Goal: Information Seeking & Learning: Learn about a topic

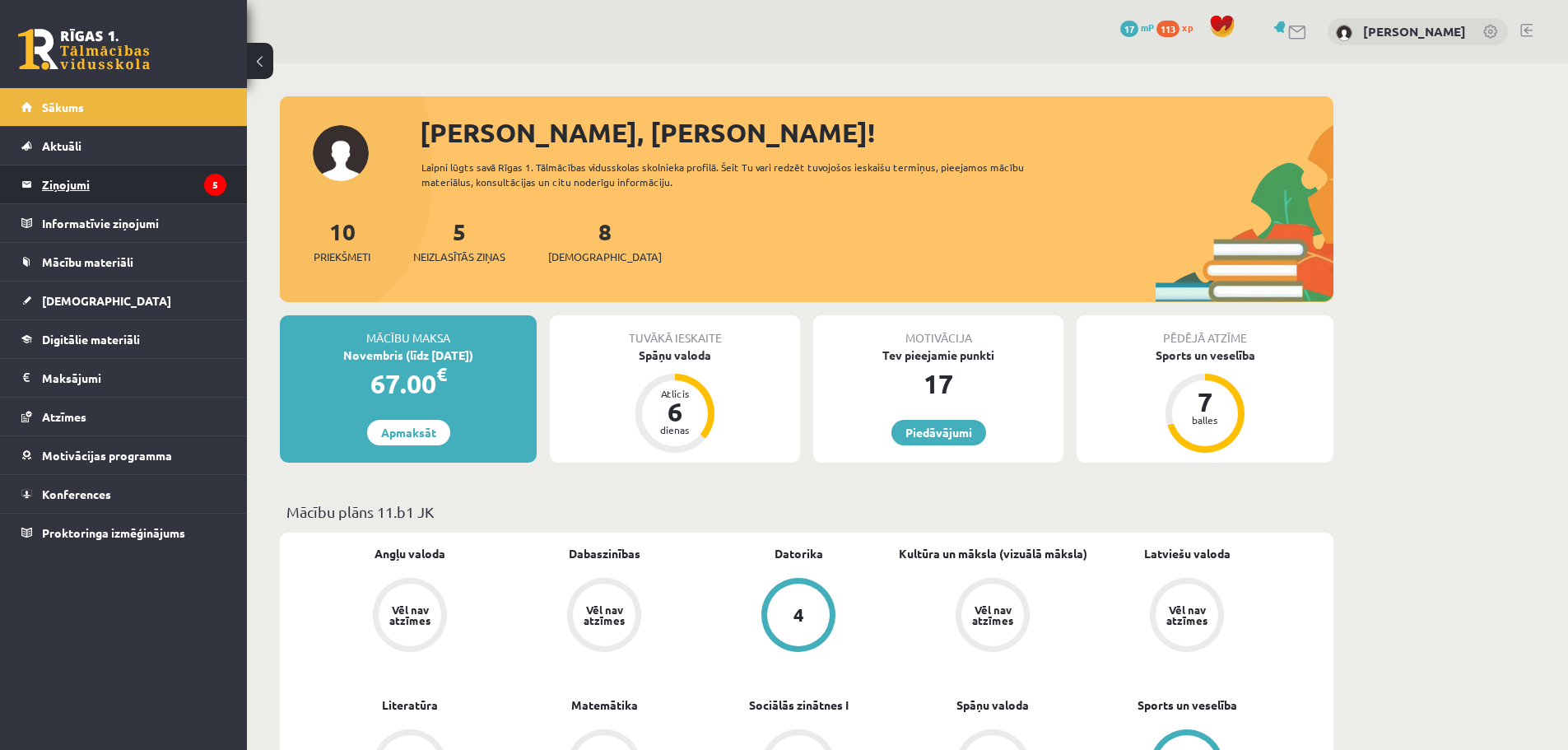
click at [135, 169] on legend "Ziņojumi 5" at bounding box center [134, 184] width 184 height 38
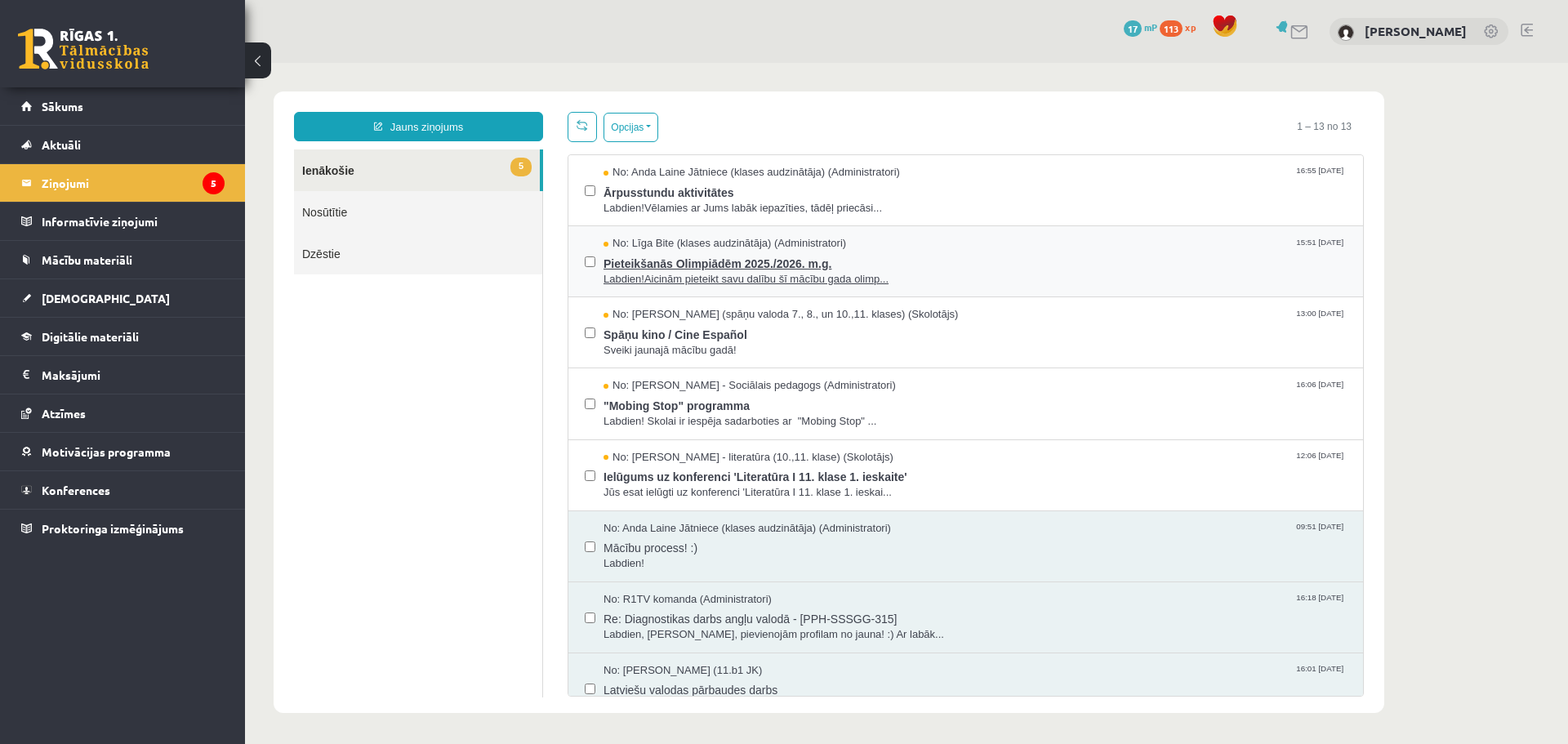
click at [880, 267] on span "Pieteikšanās Olimpiādēm 2025./2026. m.g." at bounding box center [975, 262] width 743 height 20
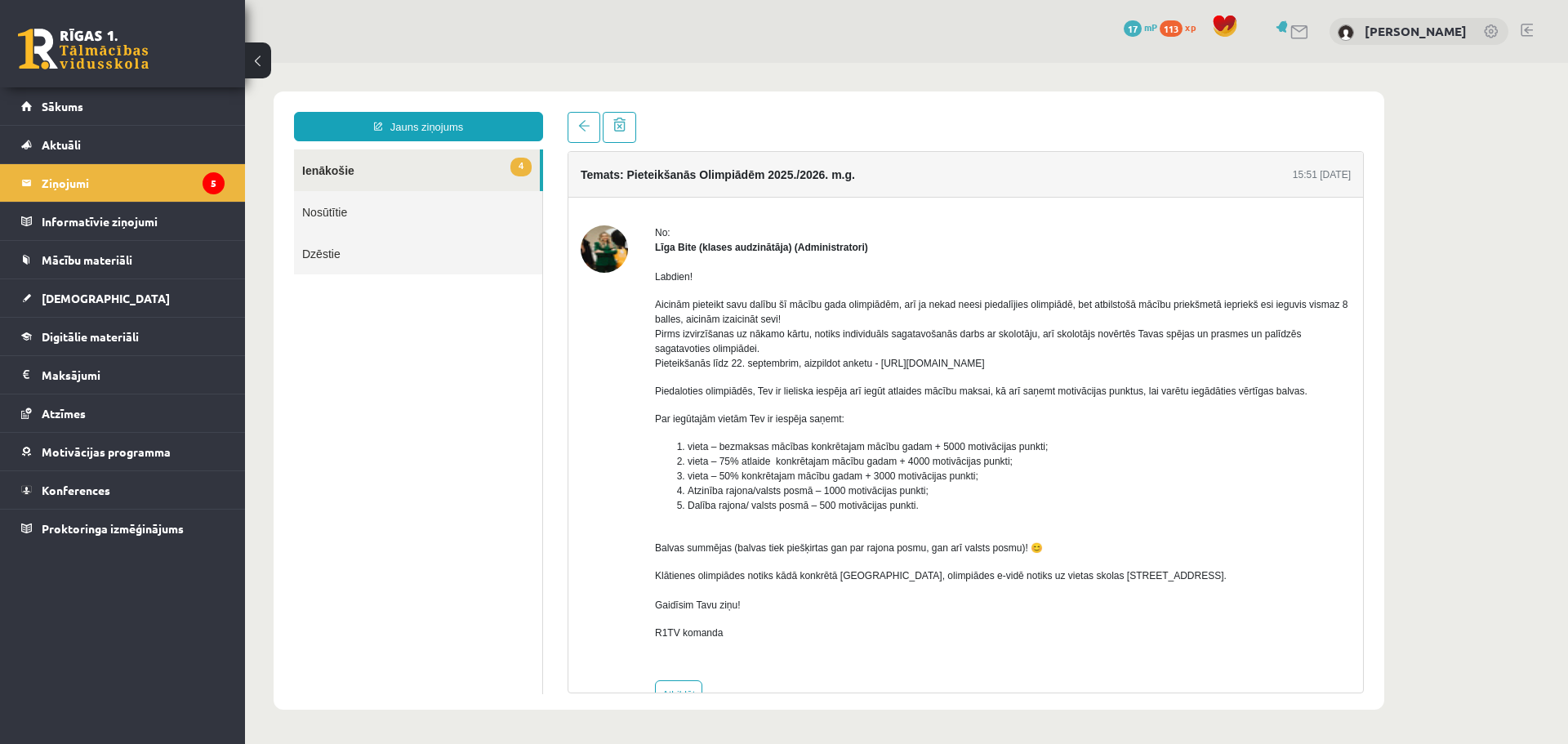
drag, startPoint x: 876, startPoint y: 359, endPoint x: 1047, endPoint y: 366, distance: 171.1
click at [1047, 366] on p "Aicinām pieteikt savu dalību šī mācību gada olimpiādēm, arī ja nekad neesi pied…" at bounding box center [1003, 333] width 696 height 73
copy p "https://forms.gle/uvbsV5jHMTRw2rFV9"
click at [47, 407] on span "Atzīmes" at bounding box center [64, 414] width 45 height 15
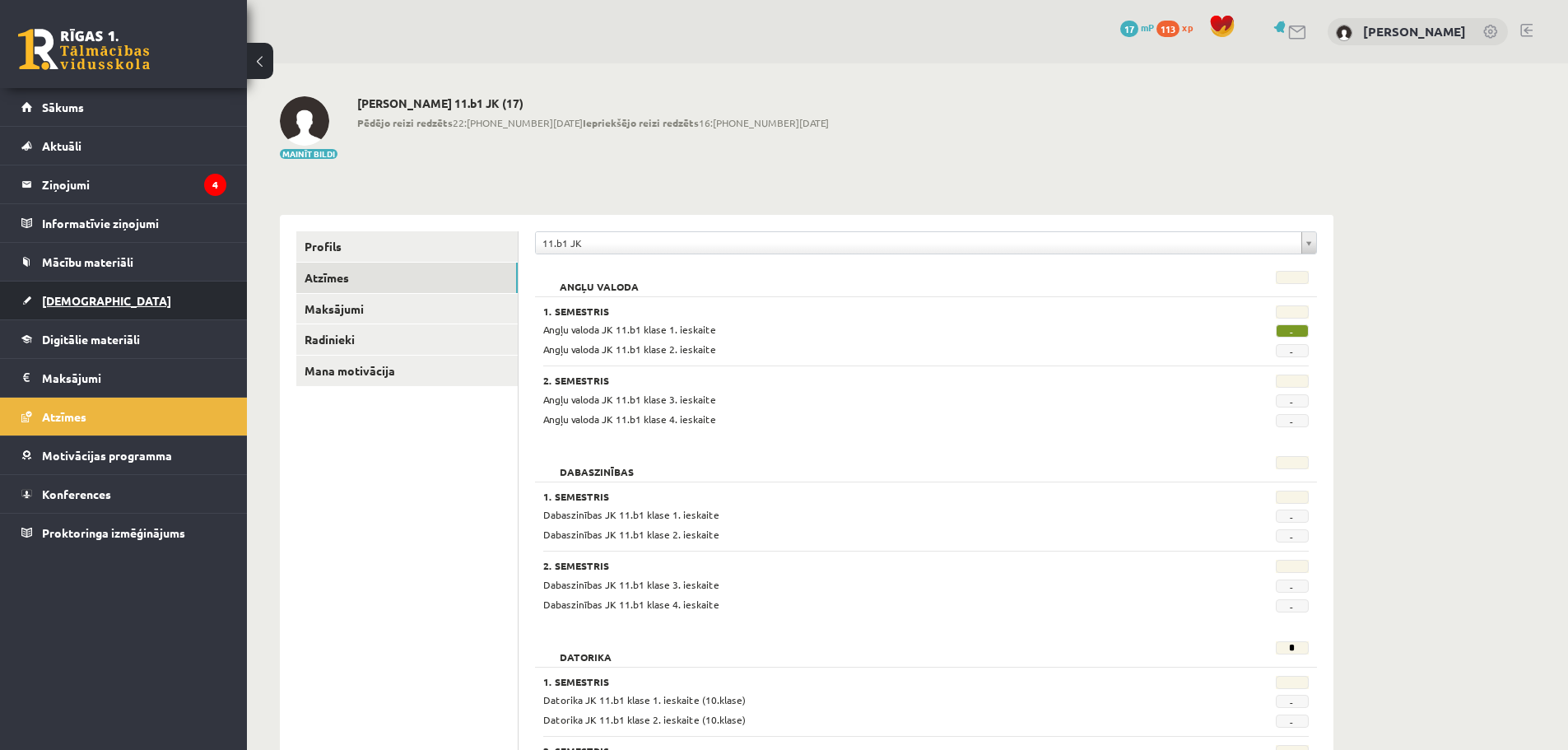
click at [79, 297] on span "[DEMOGRAPHIC_DATA]" at bounding box center [107, 300] width 129 height 15
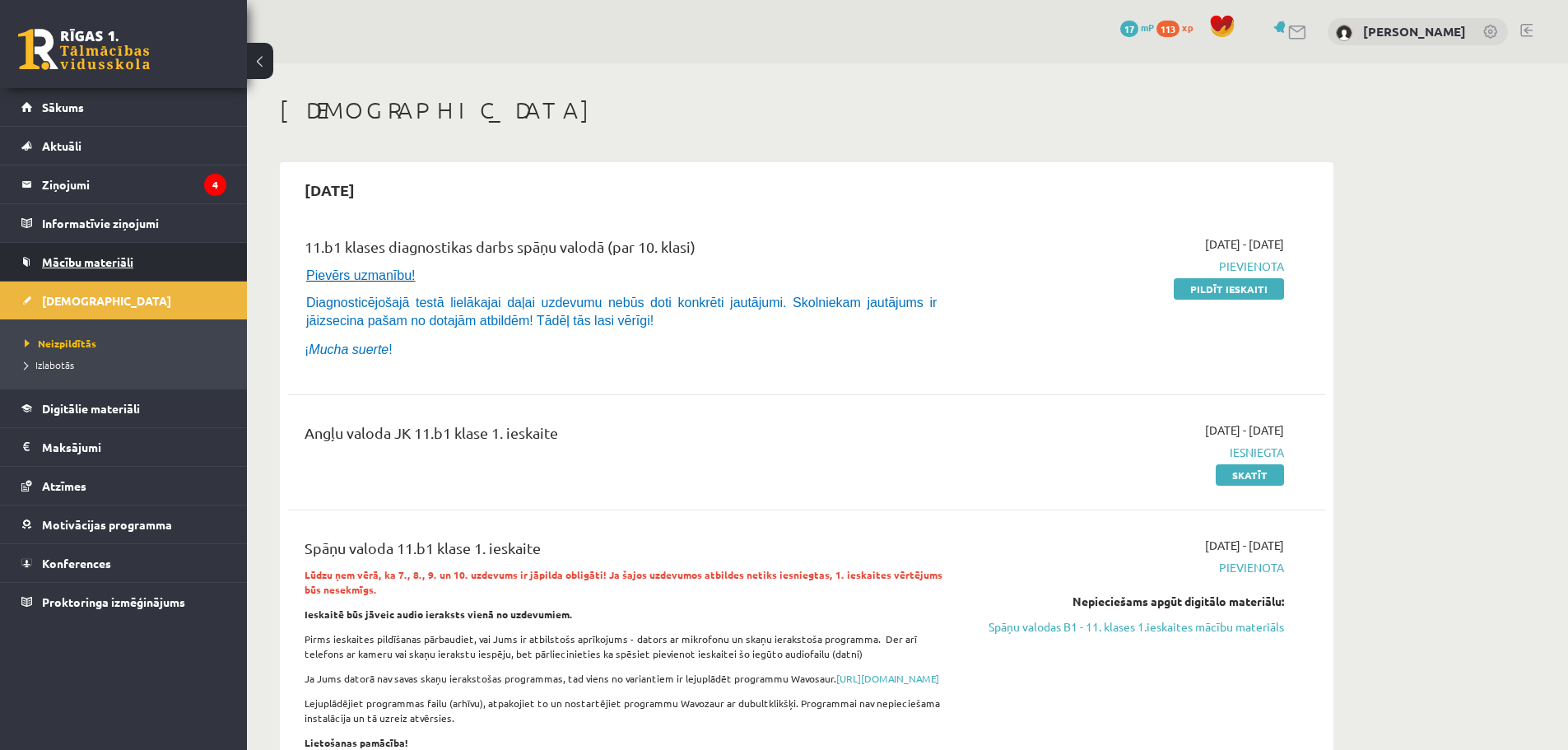
click at [104, 258] on span "Mācību materiāli" at bounding box center [88, 262] width 92 height 15
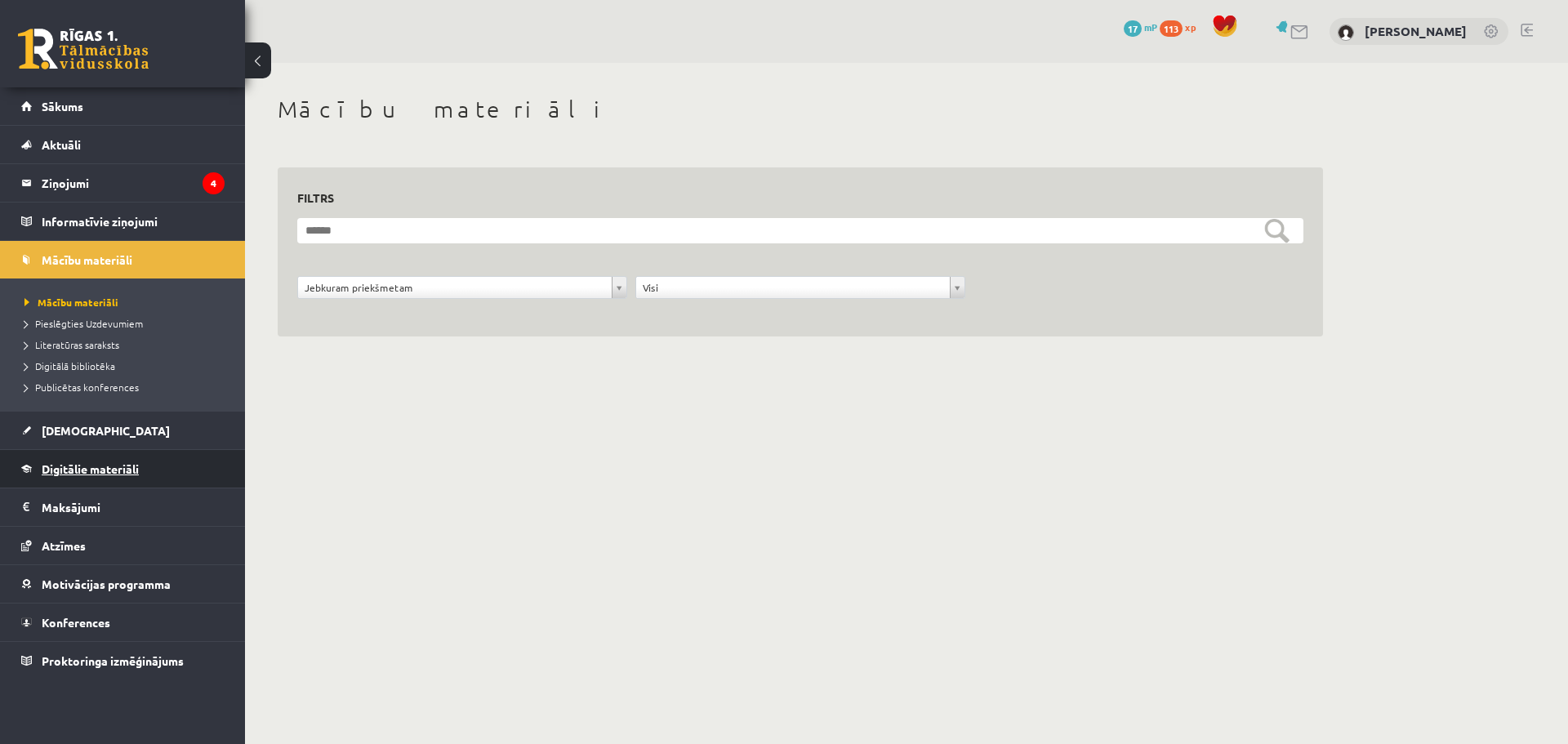
click at [86, 467] on span "Digitālie materiāli" at bounding box center [90, 468] width 97 height 15
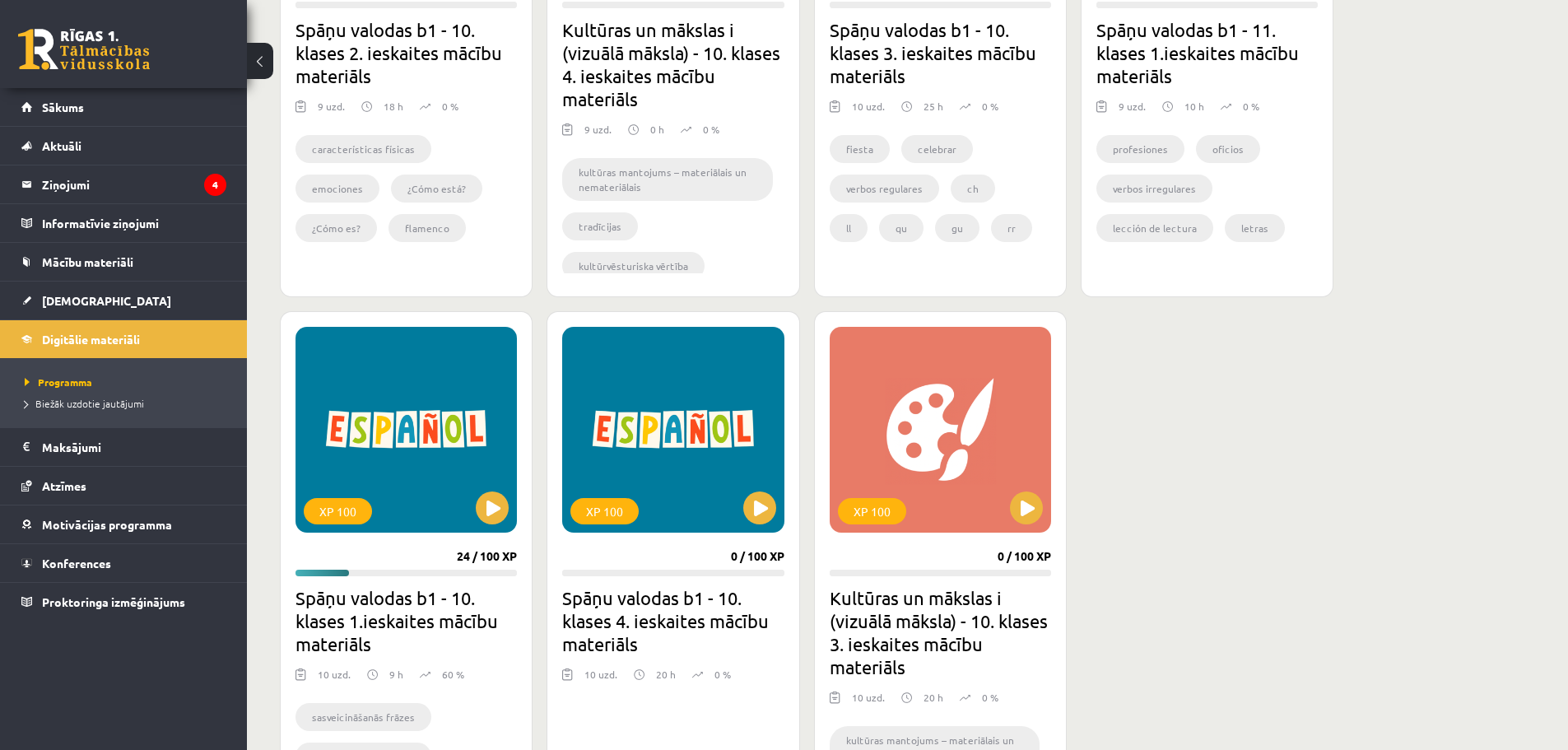
scroll to position [741, 0]
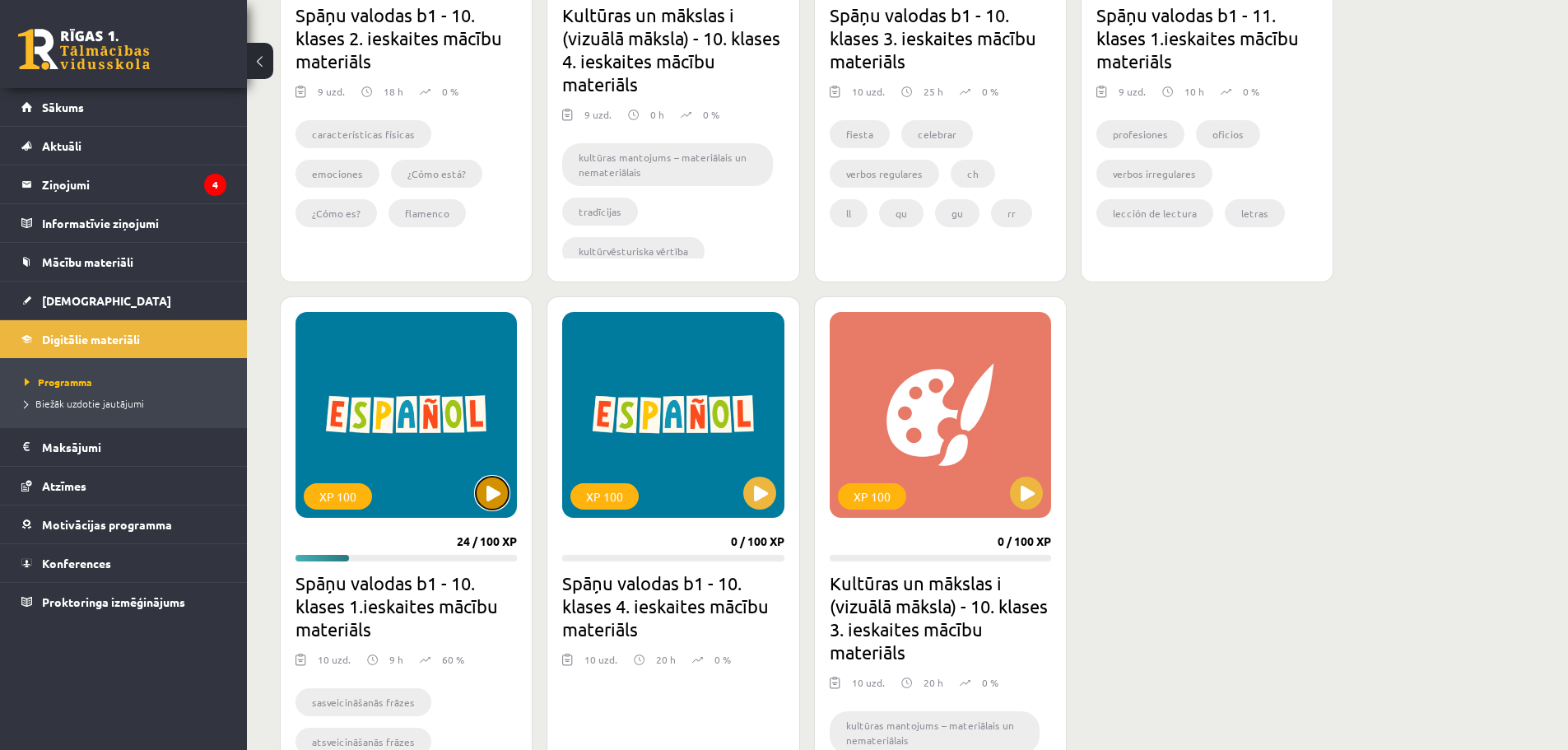
click at [503, 489] on button at bounding box center [492, 493] width 33 height 33
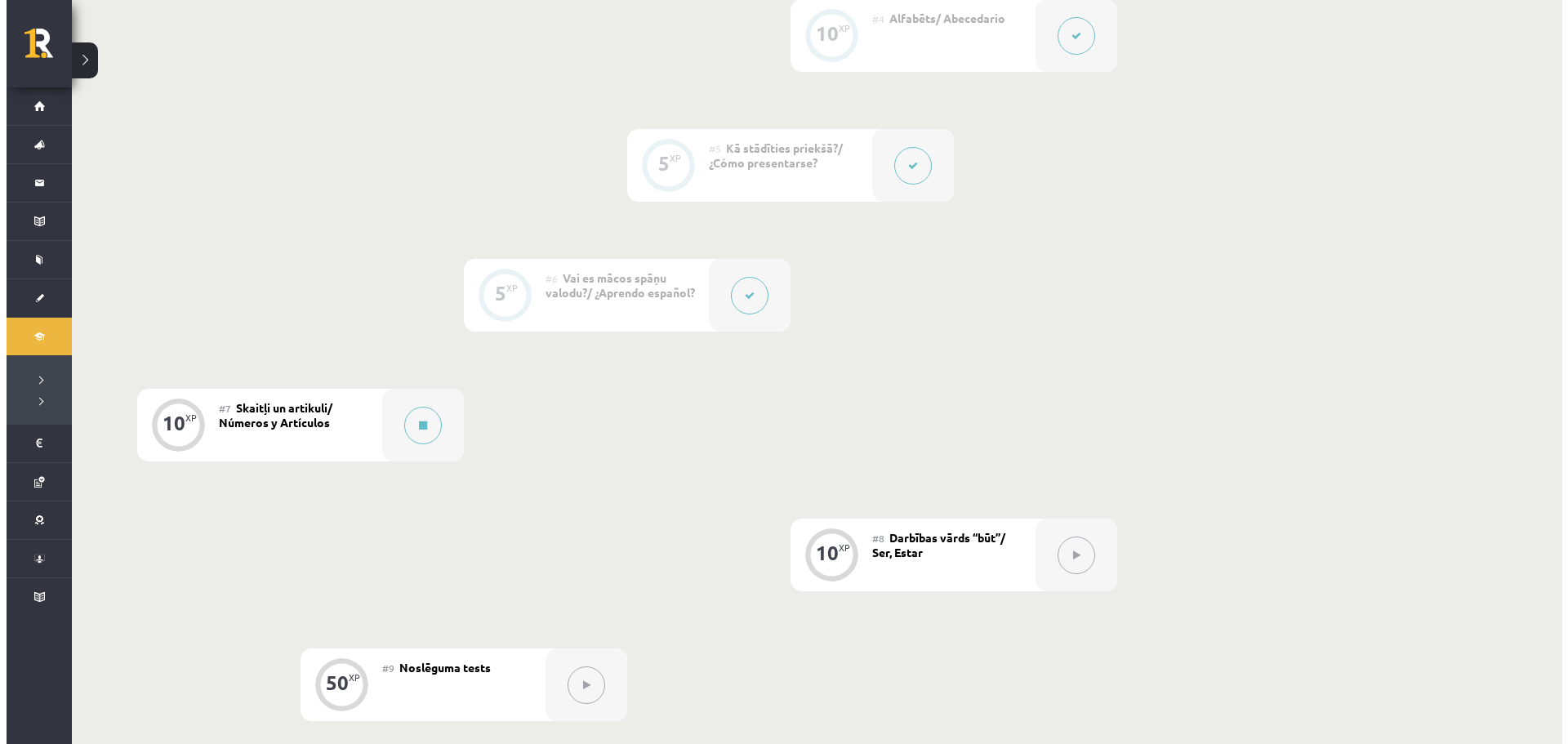
scroll to position [898, 0]
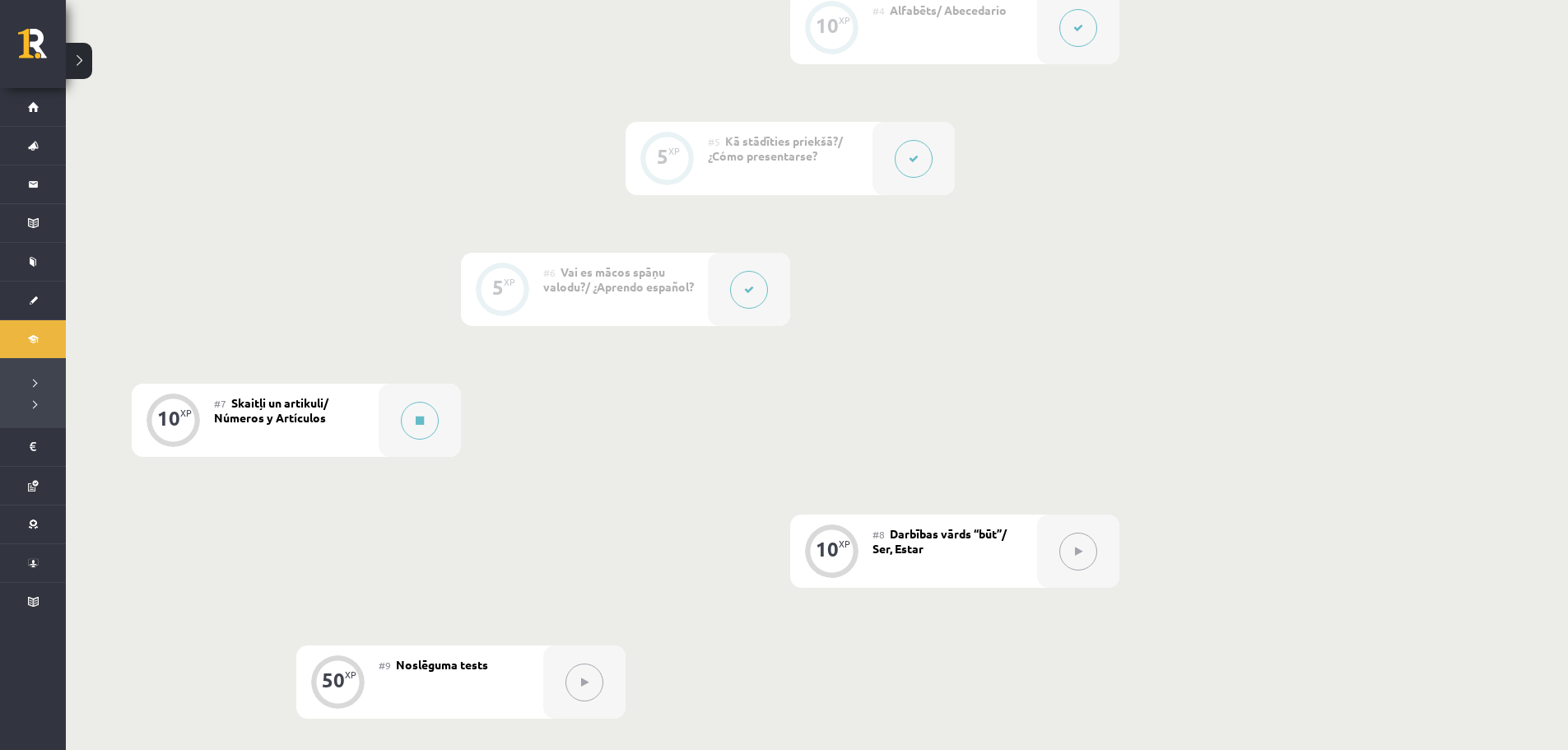
click at [351, 420] on div "#7 Skaitļi un artikuli/ Números y Artículos" at bounding box center [296, 420] width 165 height 73
click at [381, 414] on div at bounding box center [420, 420] width 82 height 73
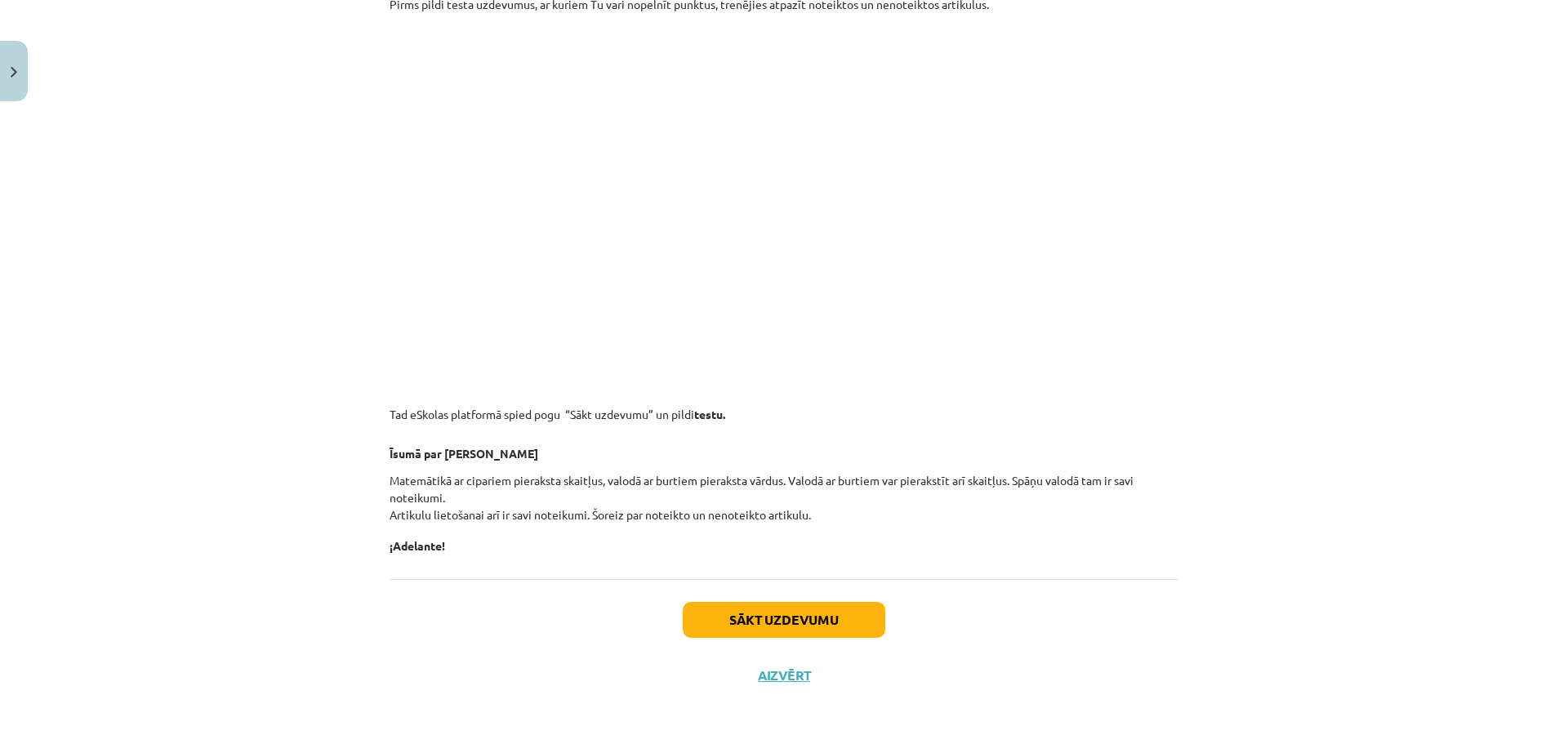
scroll to position [1307, 0]
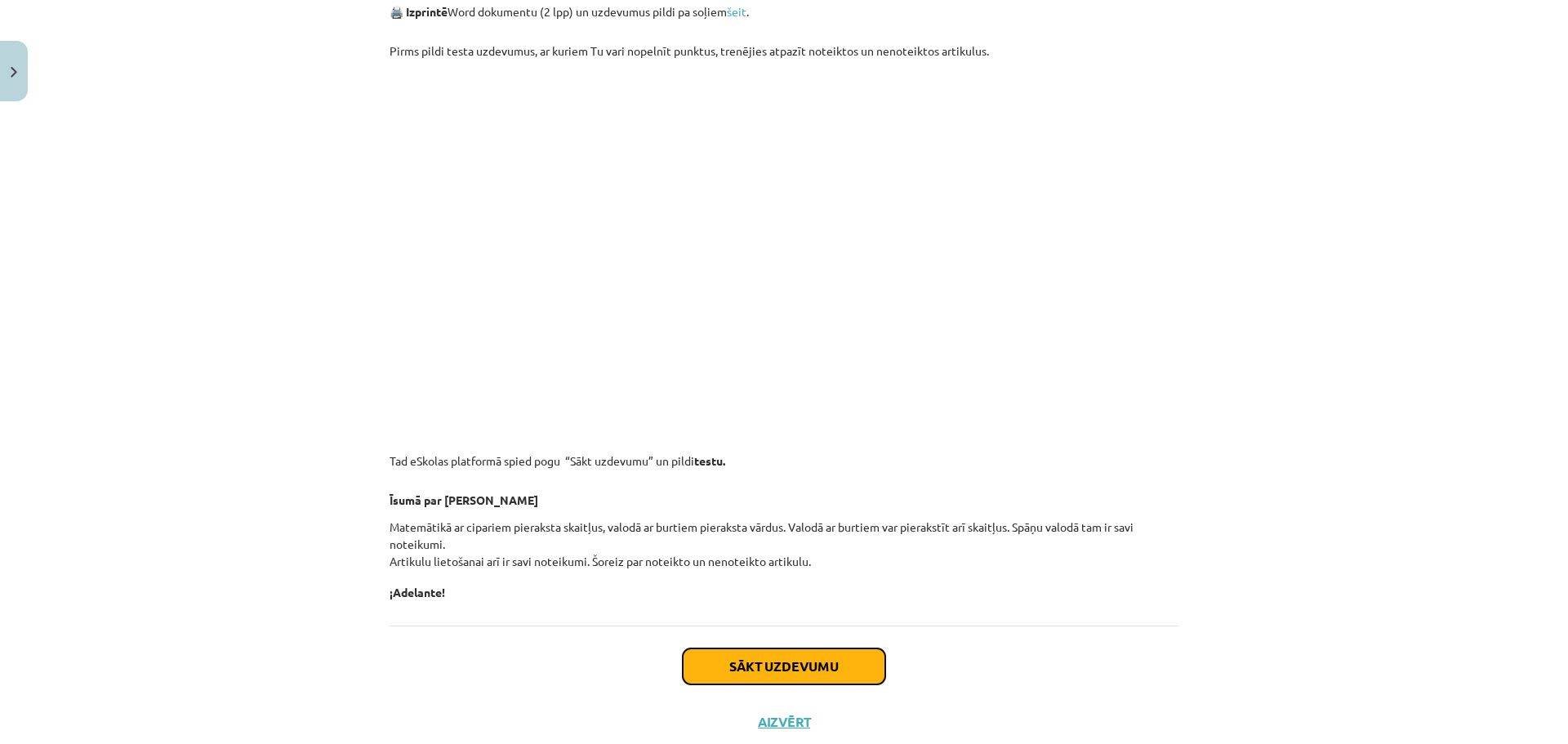
click at [771, 673] on button "Sākt uzdevumu" at bounding box center [784, 666] width 202 height 36
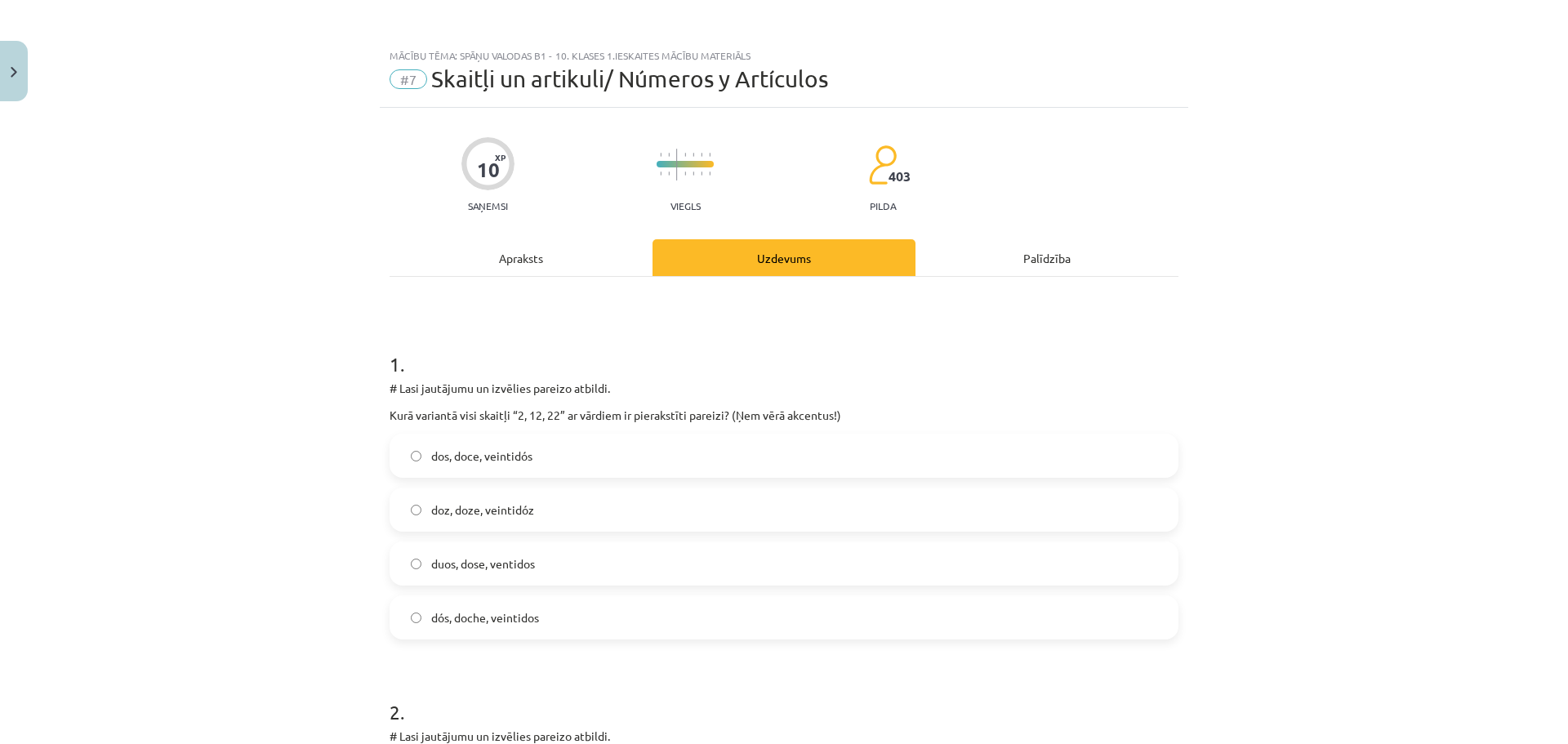
scroll to position [0, 0]
click at [493, 563] on span "duos, dose, ventidos" at bounding box center [483, 565] width 104 height 17
click at [611, 456] on label "dos, doce, veintidós" at bounding box center [784, 456] width 786 height 41
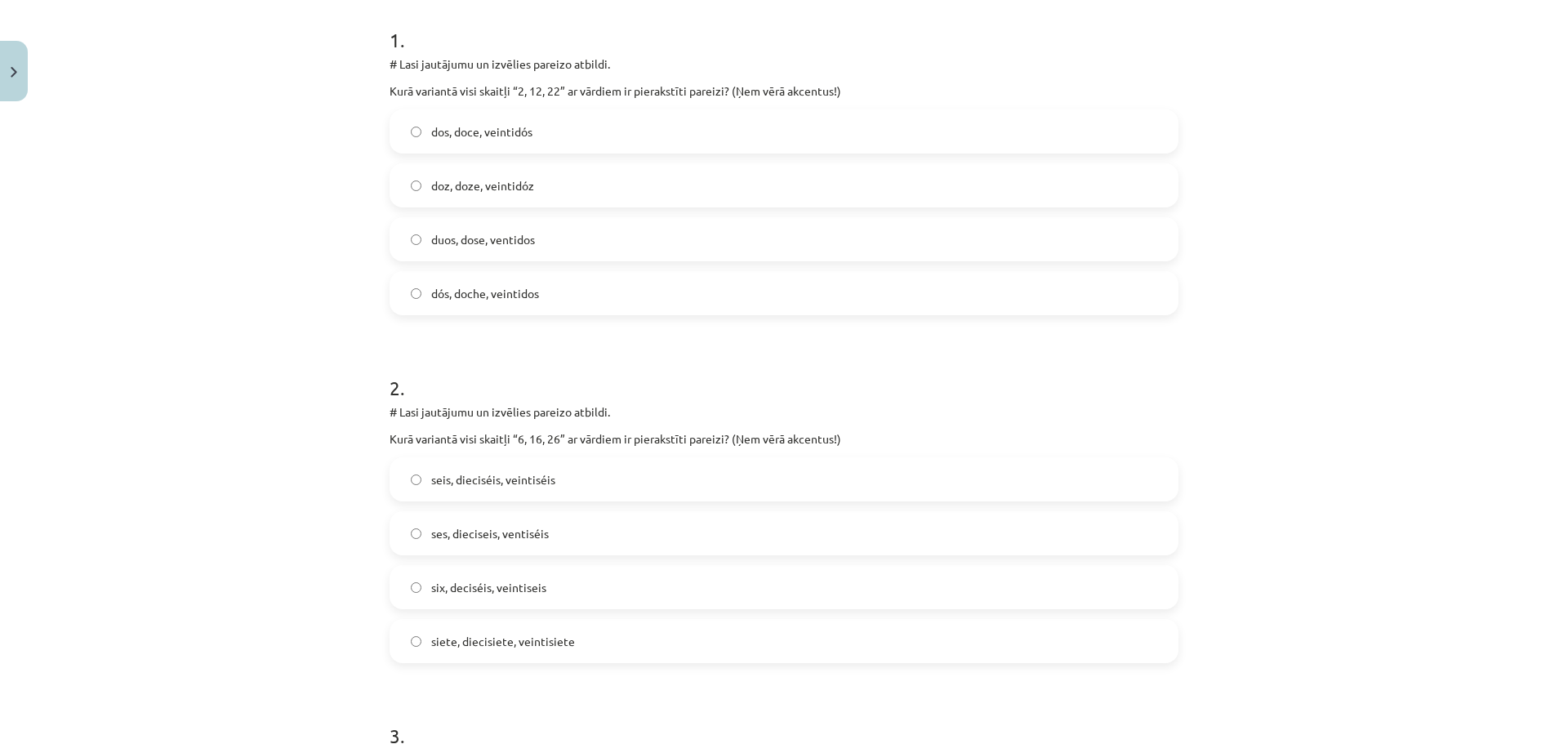
scroll to position [327, 0]
click at [570, 474] on label "seis, dieciséis, veintiséis" at bounding box center [784, 478] width 786 height 41
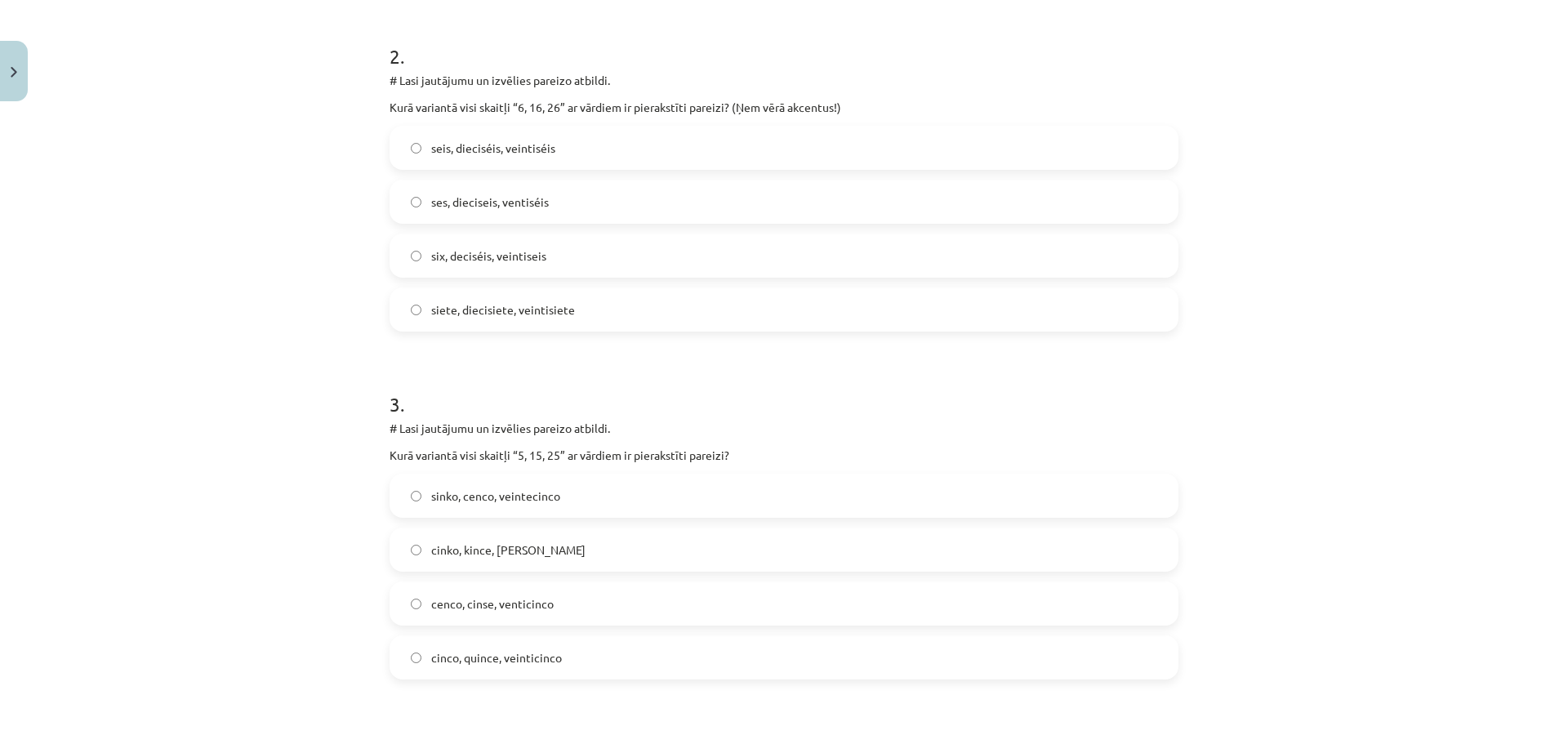
scroll to position [735, 0]
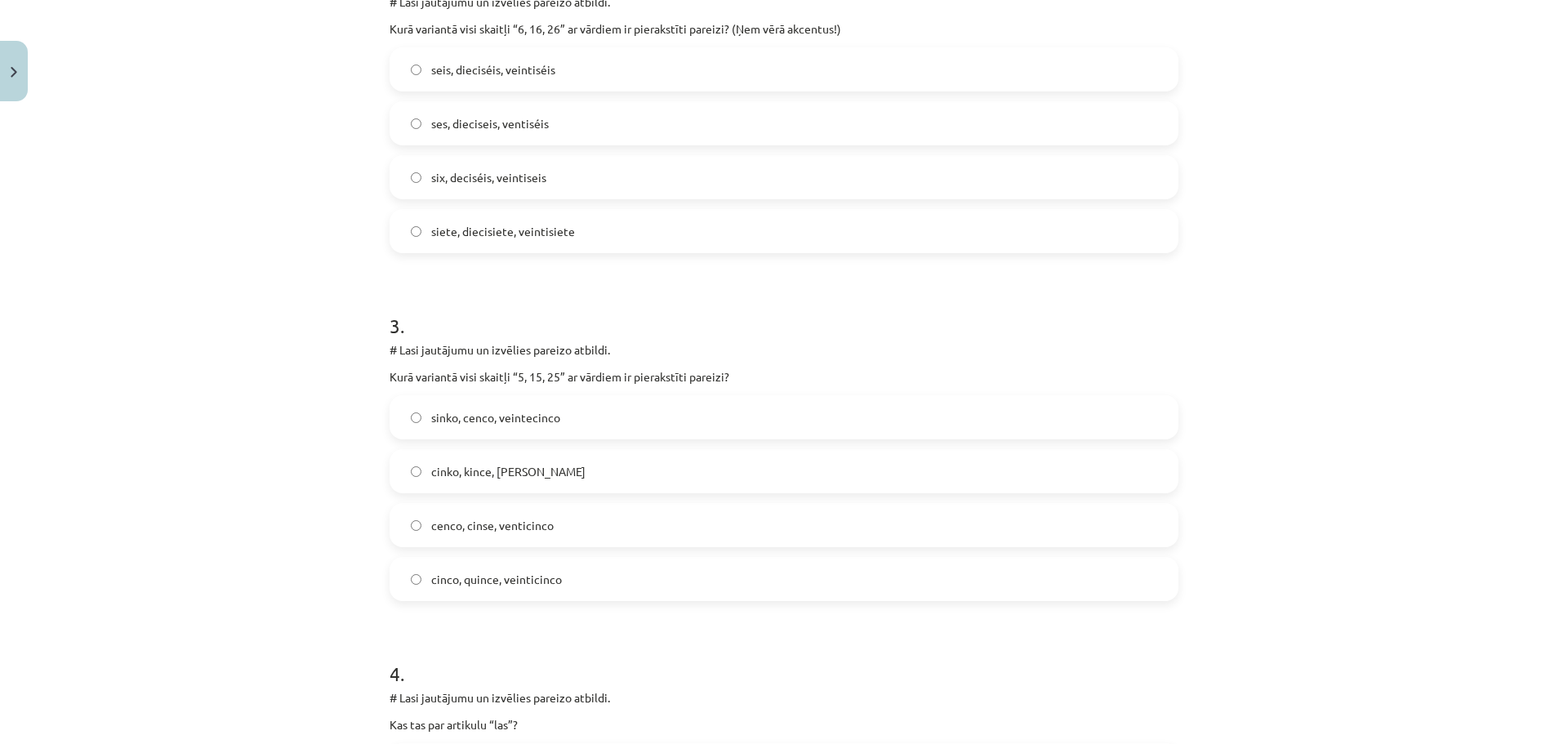
click at [465, 585] on span "cinco, quince, veinticinco" at bounding box center [496, 579] width 131 height 17
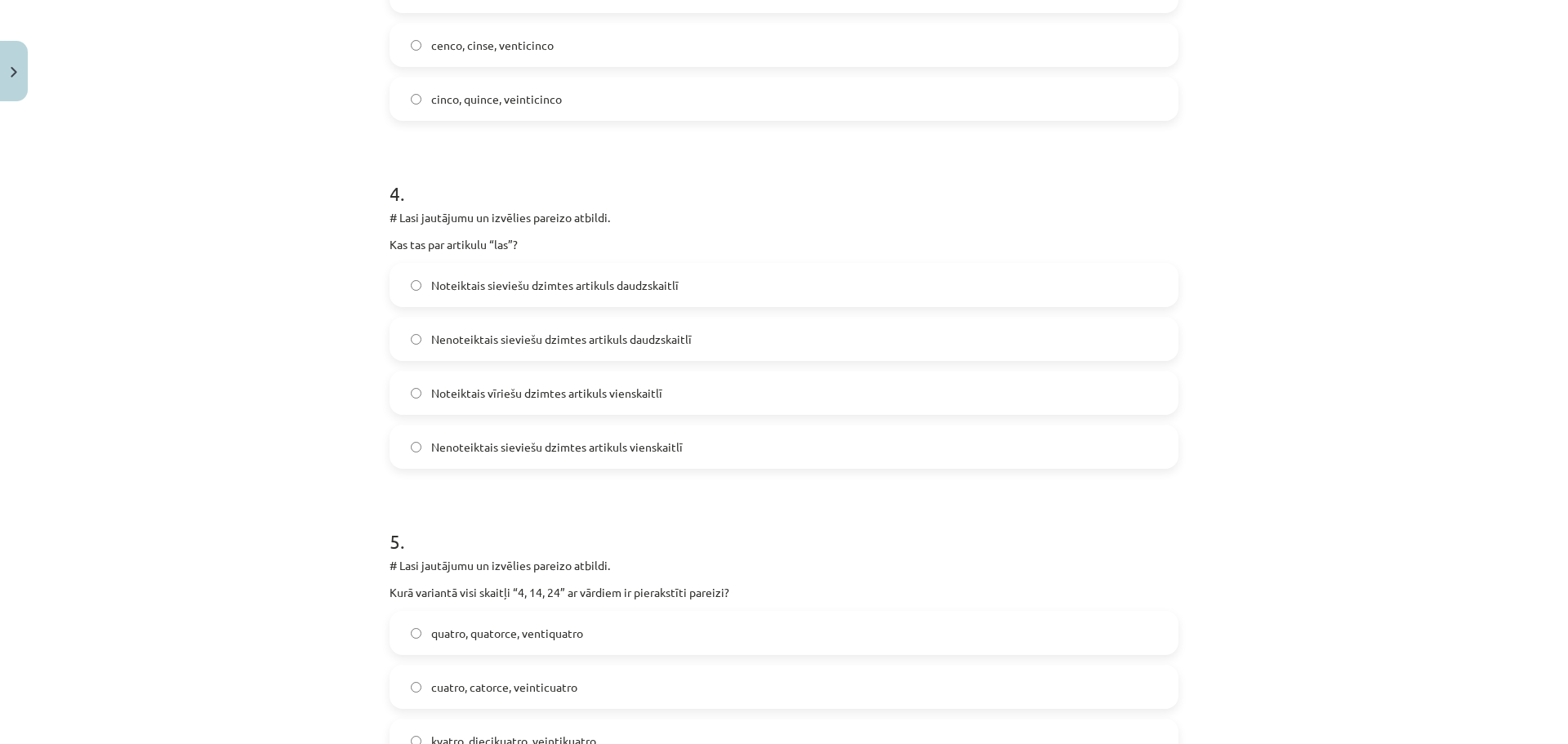
scroll to position [1225, 0]
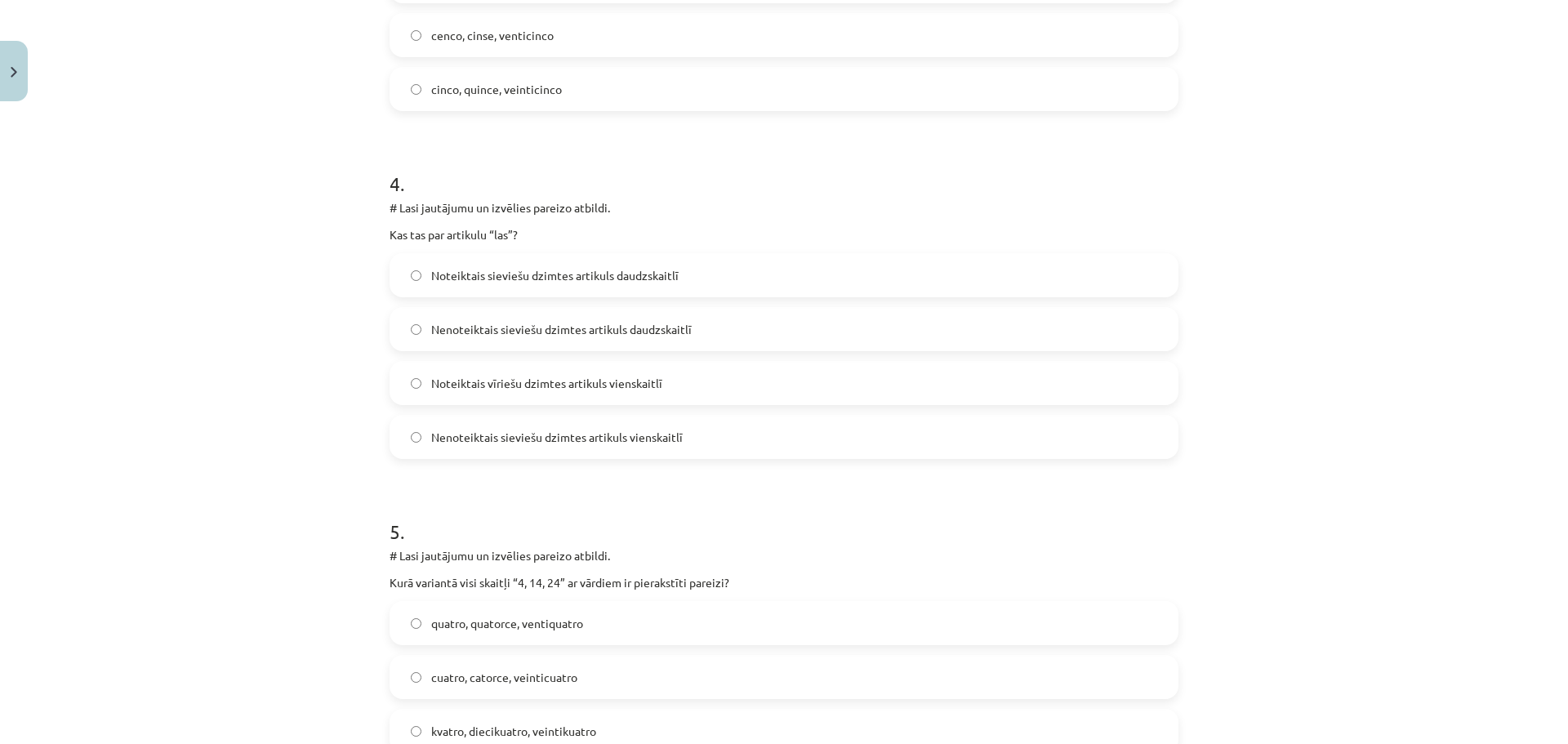
click at [609, 327] on span "Nenoteiktais sieviešu dzimtes artikuls daudzskaitlī" at bounding box center [561, 329] width 261 height 17
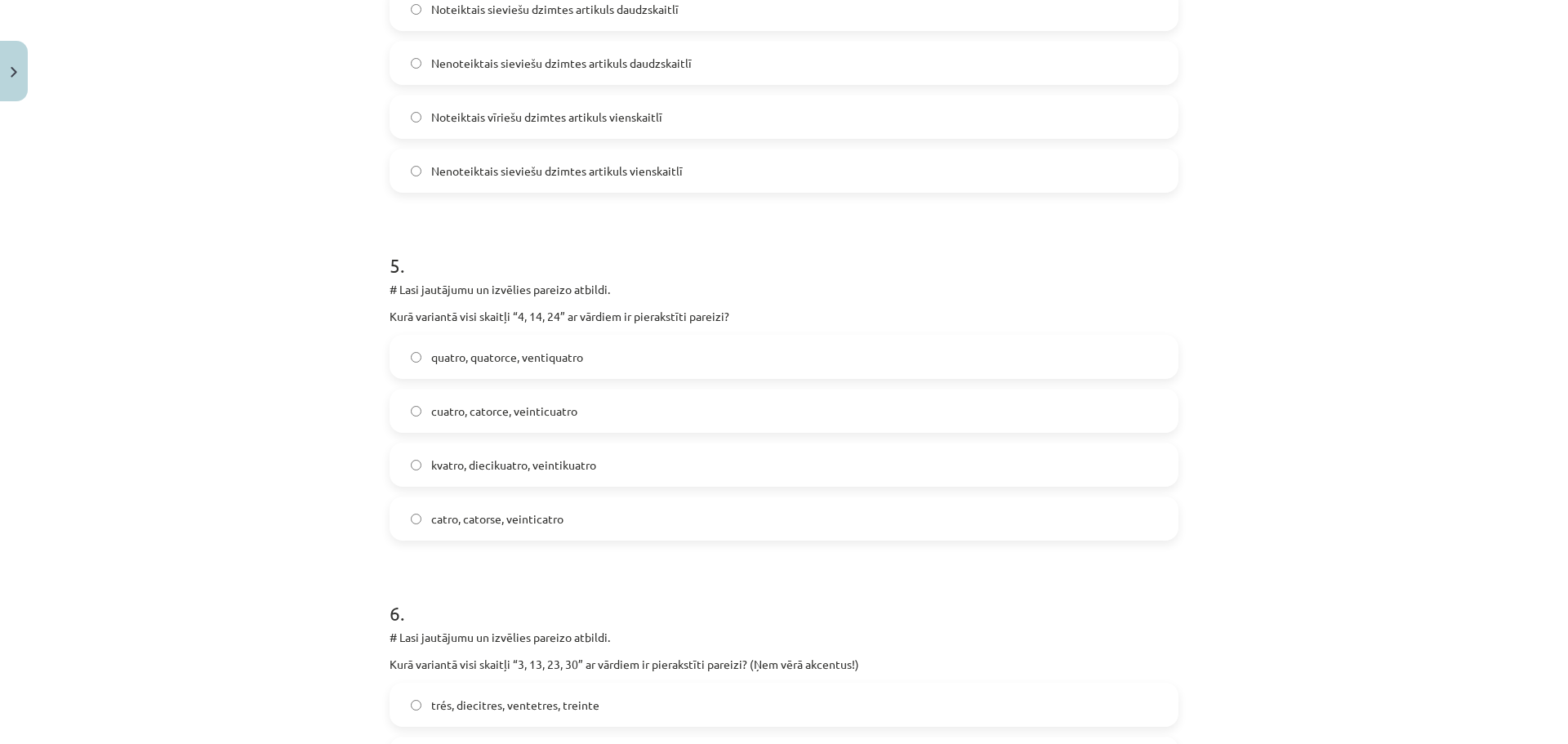
scroll to position [1552, 0]
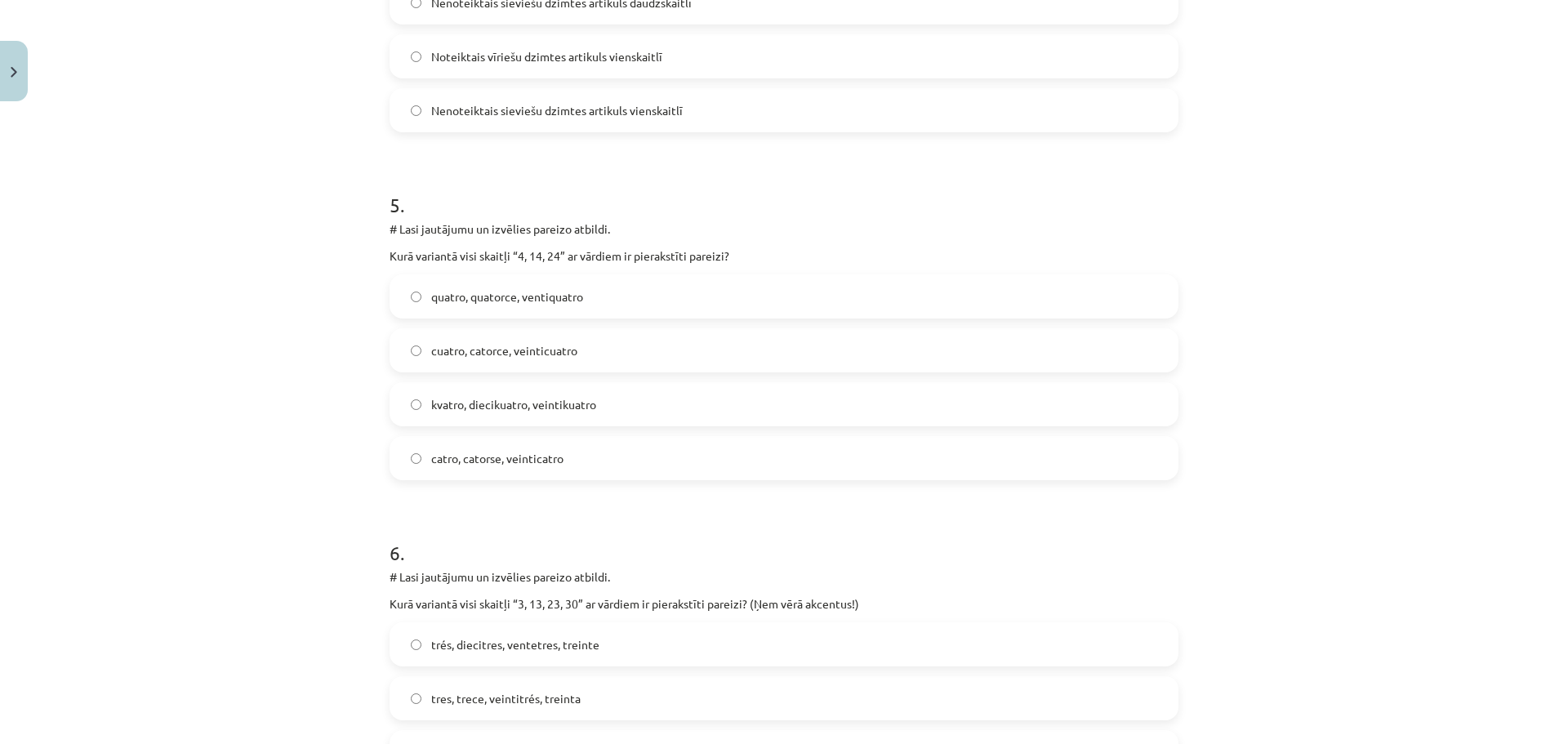
click at [434, 345] on span "cuatro, catorce, veinticuatro" at bounding box center [505, 351] width 147 height 17
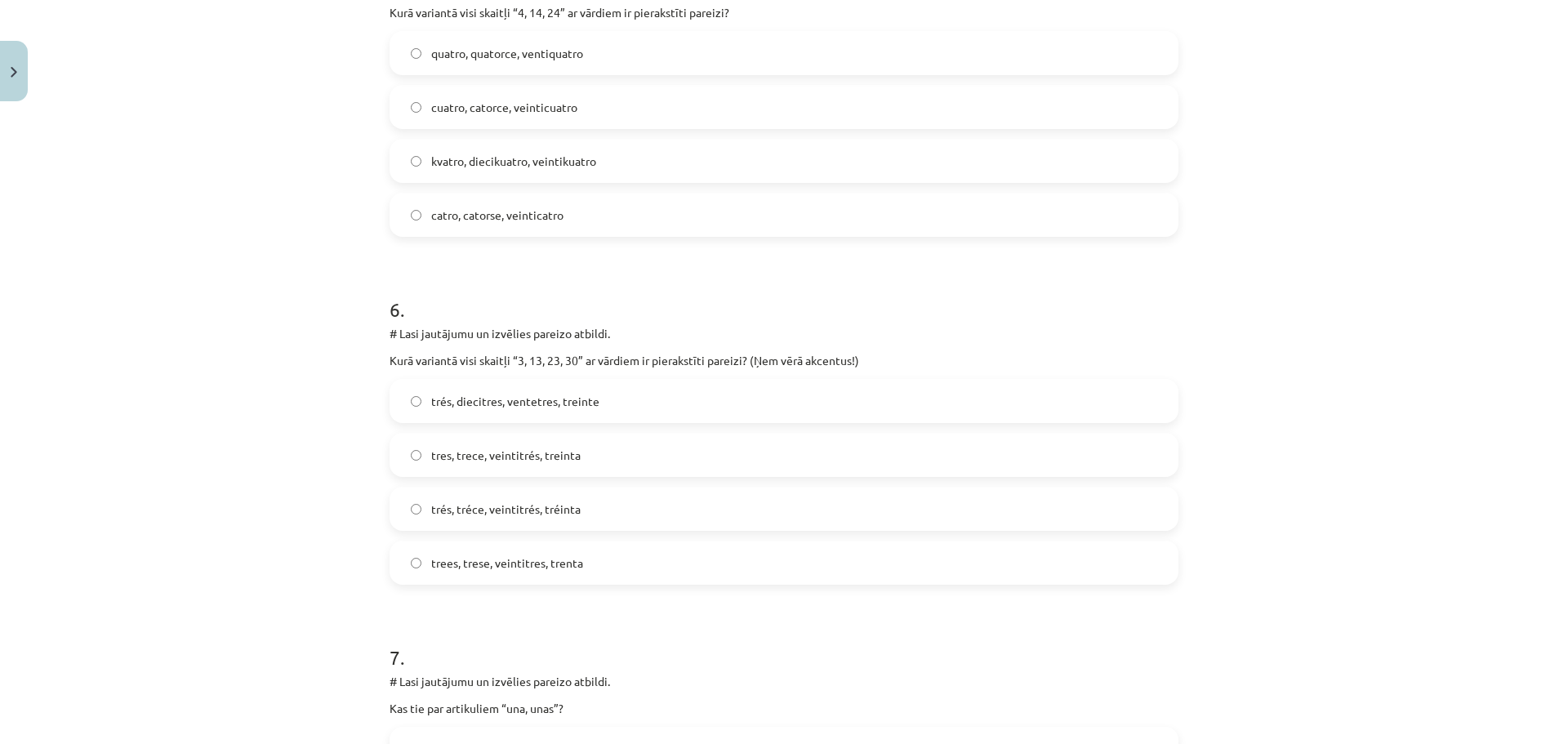
scroll to position [1797, 0]
click at [529, 455] on span "tres, trece, veintitrés, treinta" at bounding box center [506, 454] width 149 height 17
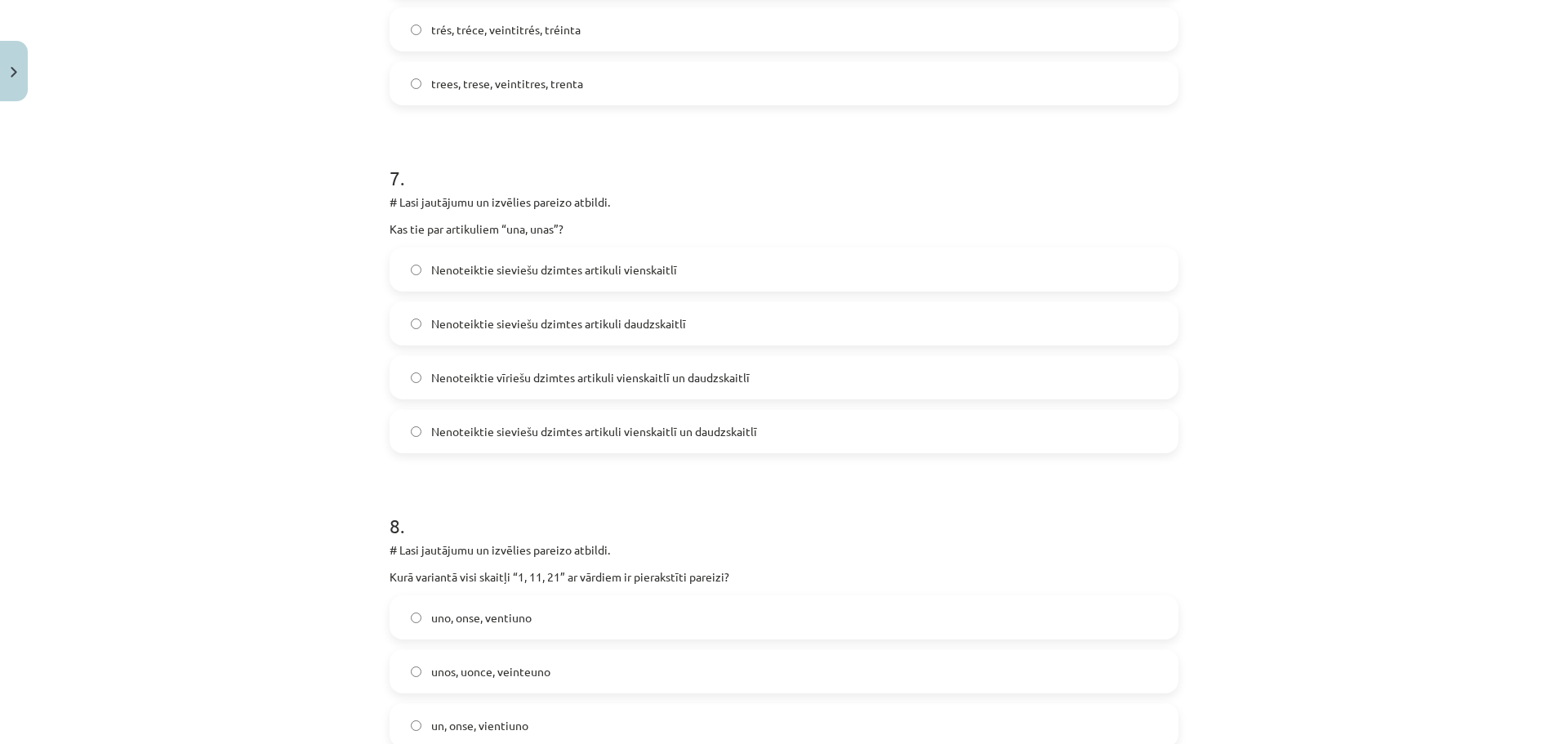
scroll to position [2287, 0]
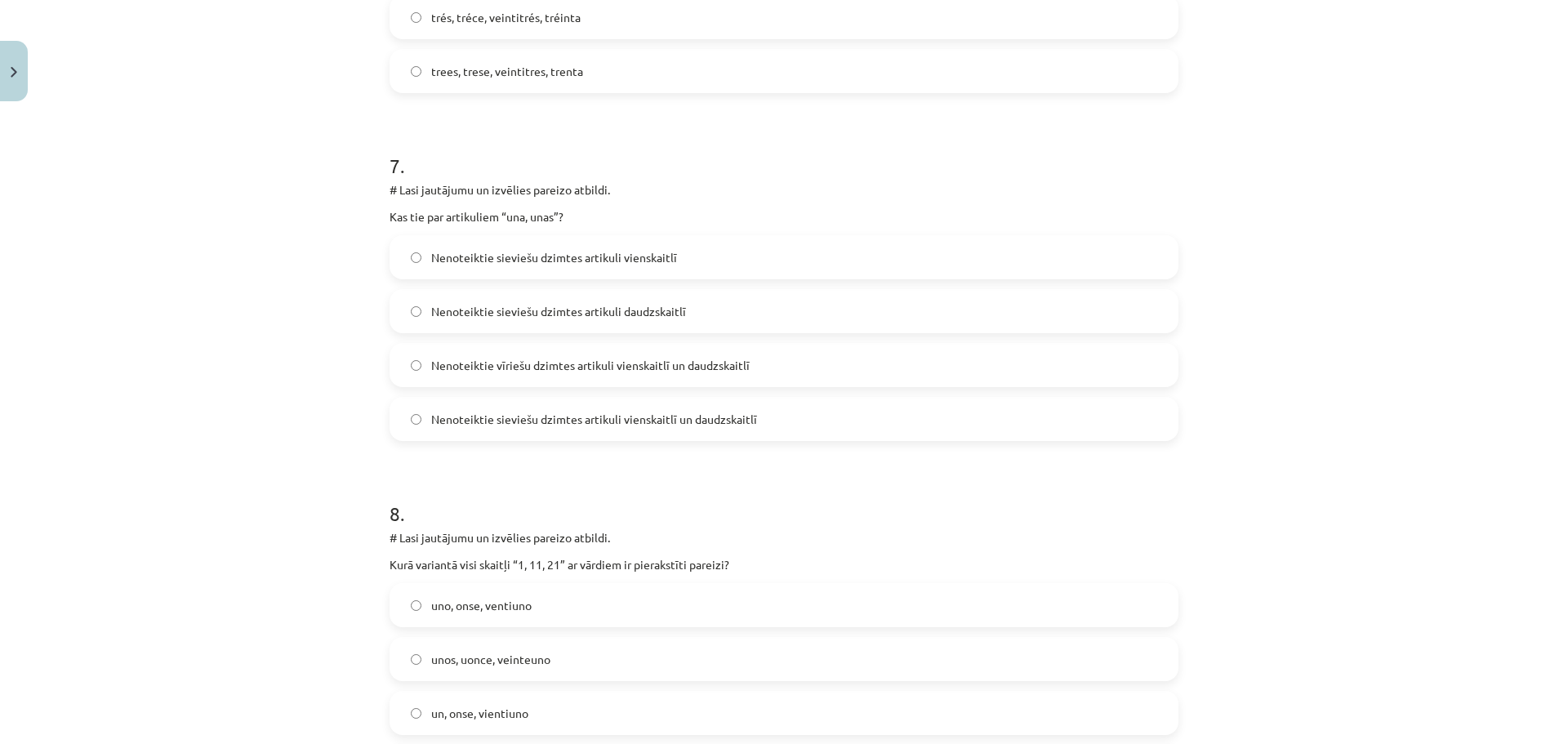
click at [727, 411] on span "Nenoteiktie sieviešu dzimtes artikuli vienskaitlī un daudzskaitlī" at bounding box center [594, 419] width 326 height 17
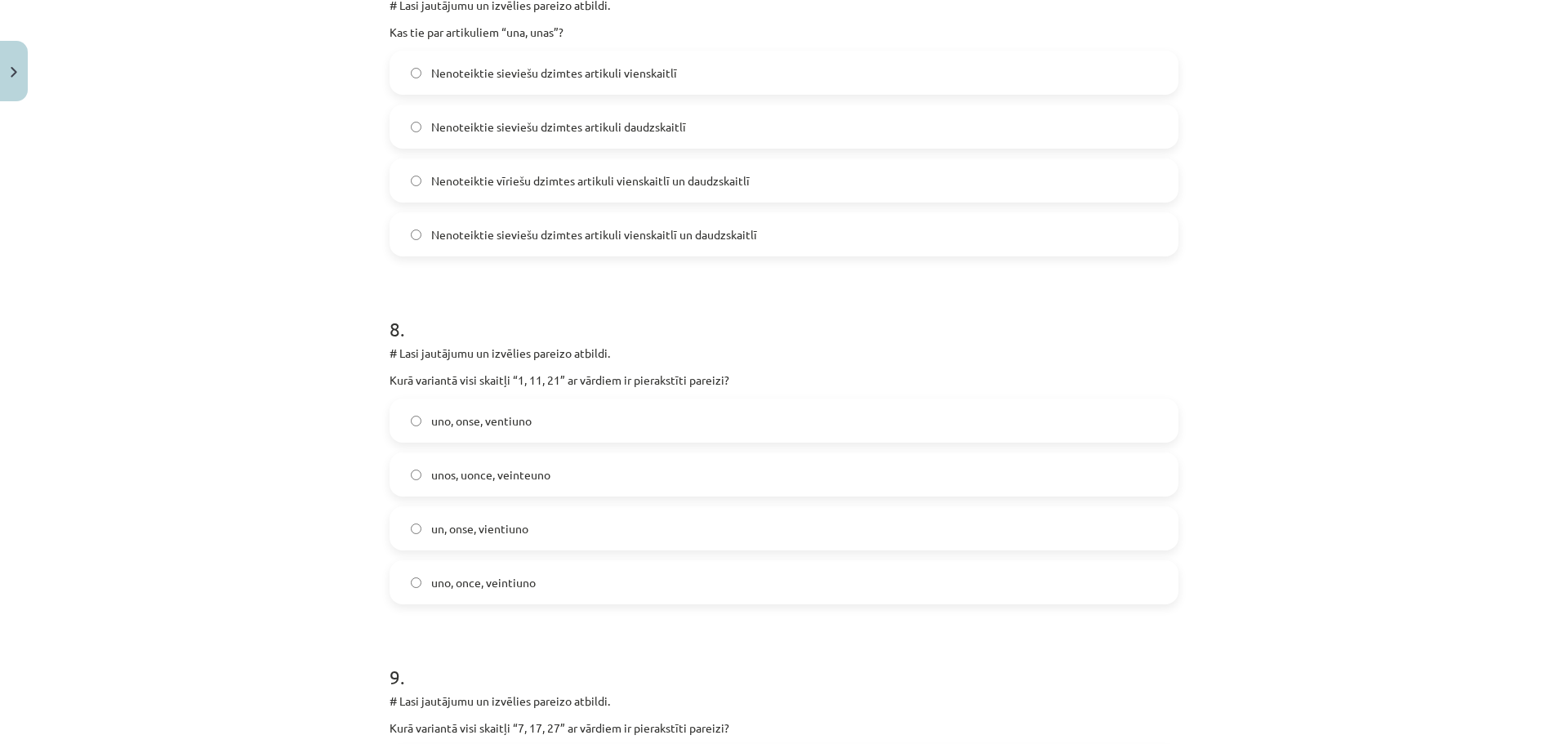
scroll to position [2532, 0]
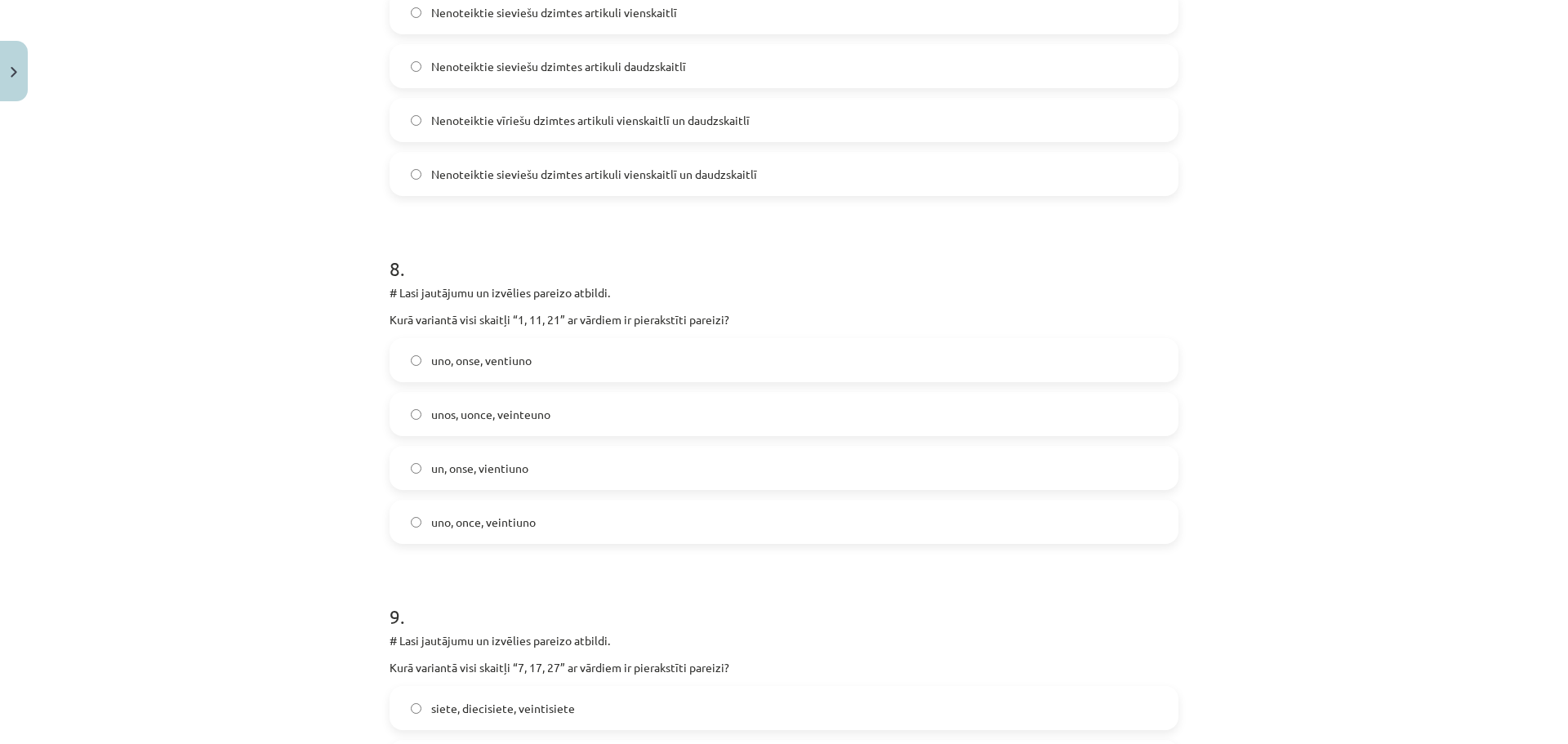
click at [680, 351] on label "uno, onse, ventiuno" at bounding box center [784, 360] width 786 height 41
click at [679, 404] on label "unos, uonce, veinteuno" at bounding box center [784, 414] width 786 height 41
click at [640, 534] on label "uno, once, veintiuno" at bounding box center [784, 522] width 786 height 41
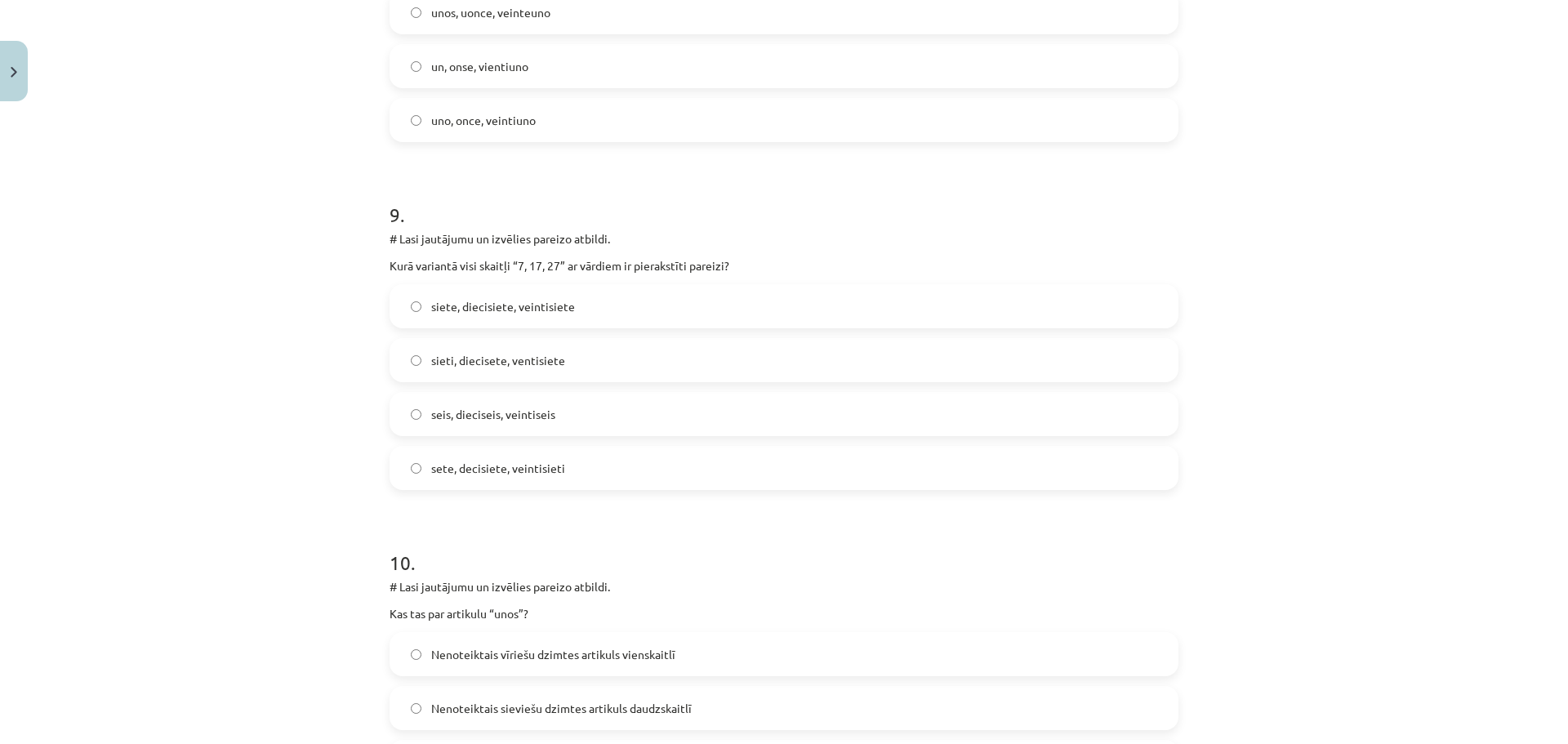
scroll to position [2941, 0]
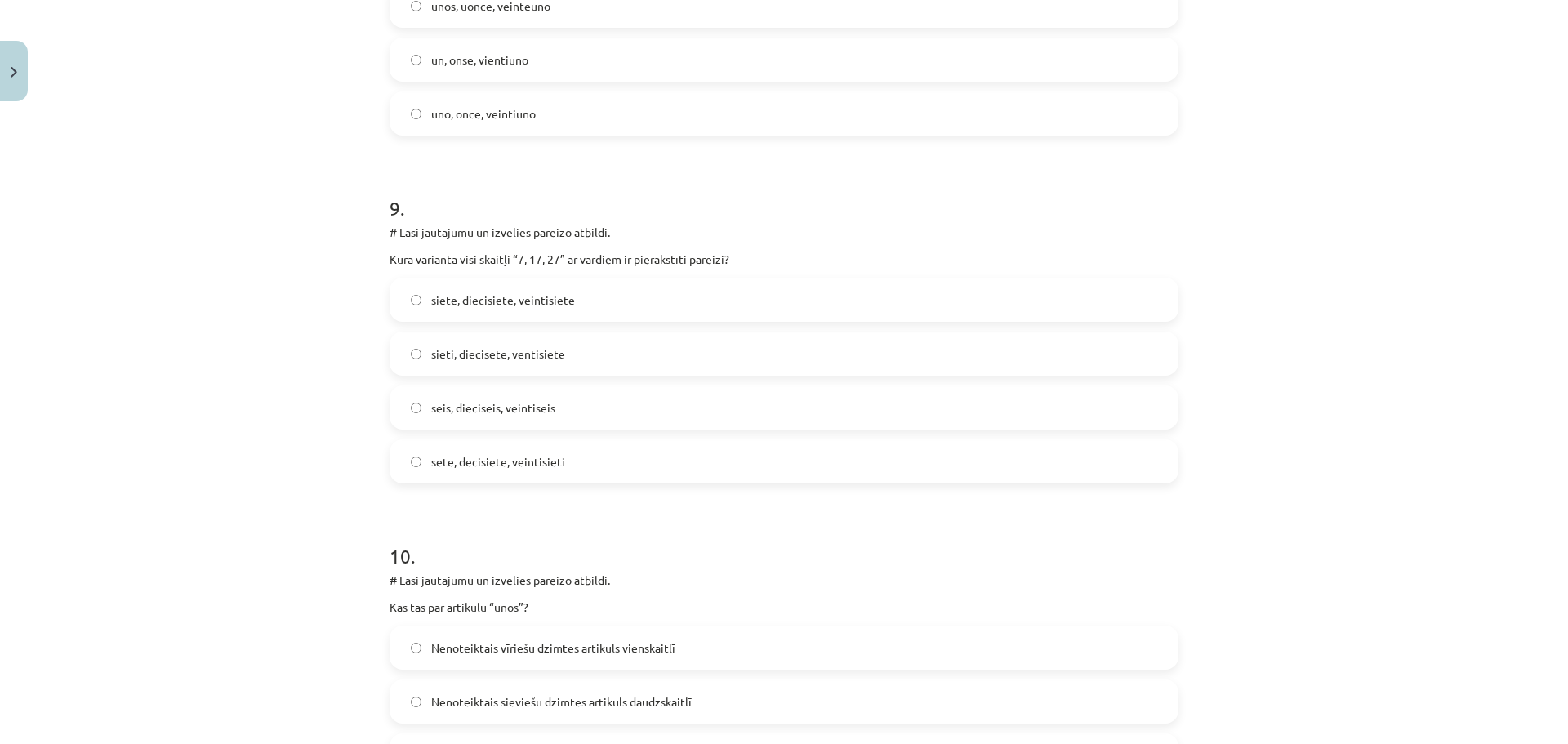
click at [514, 301] on span "siete, diecisiete, veintisiete" at bounding box center [503, 300] width 144 height 17
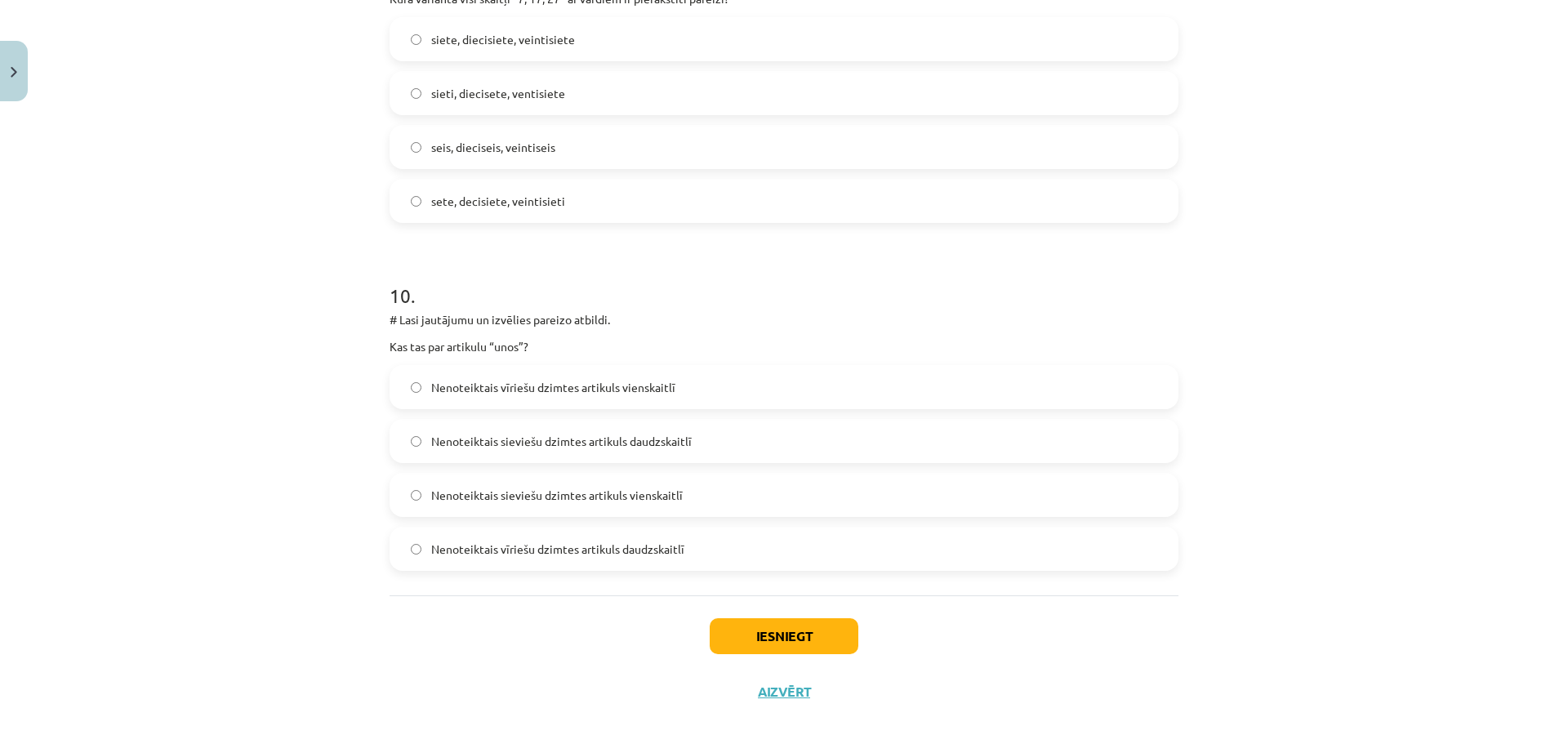
scroll to position [3217, 0]
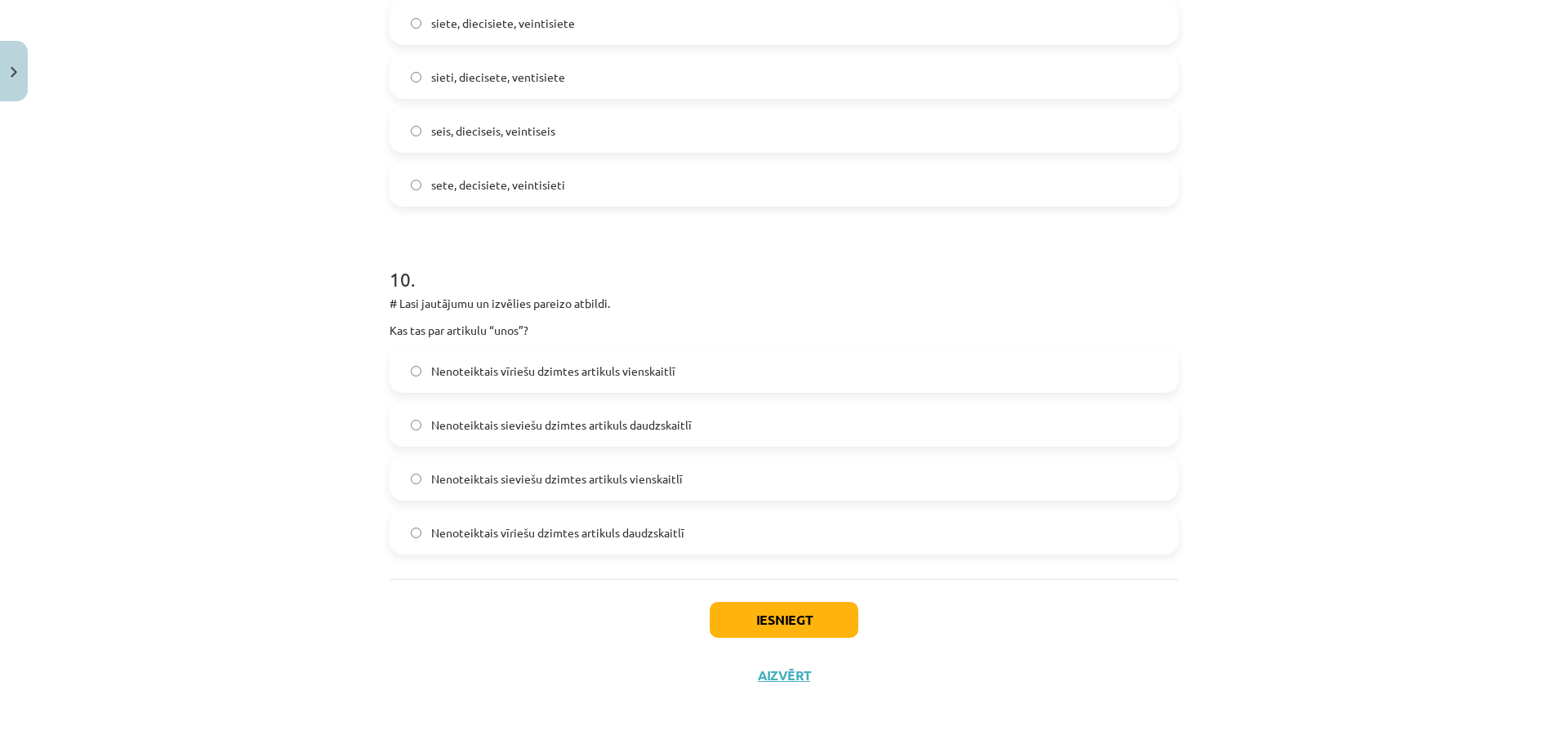
click at [682, 436] on label "Nenoteiktais sieviešu dzimtes artikuls daudzskaitlī" at bounding box center [784, 425] width 786 height 41
click at [762, 616] on button "Iesniegt" at bounding box center [784, 620] width 148 height 36
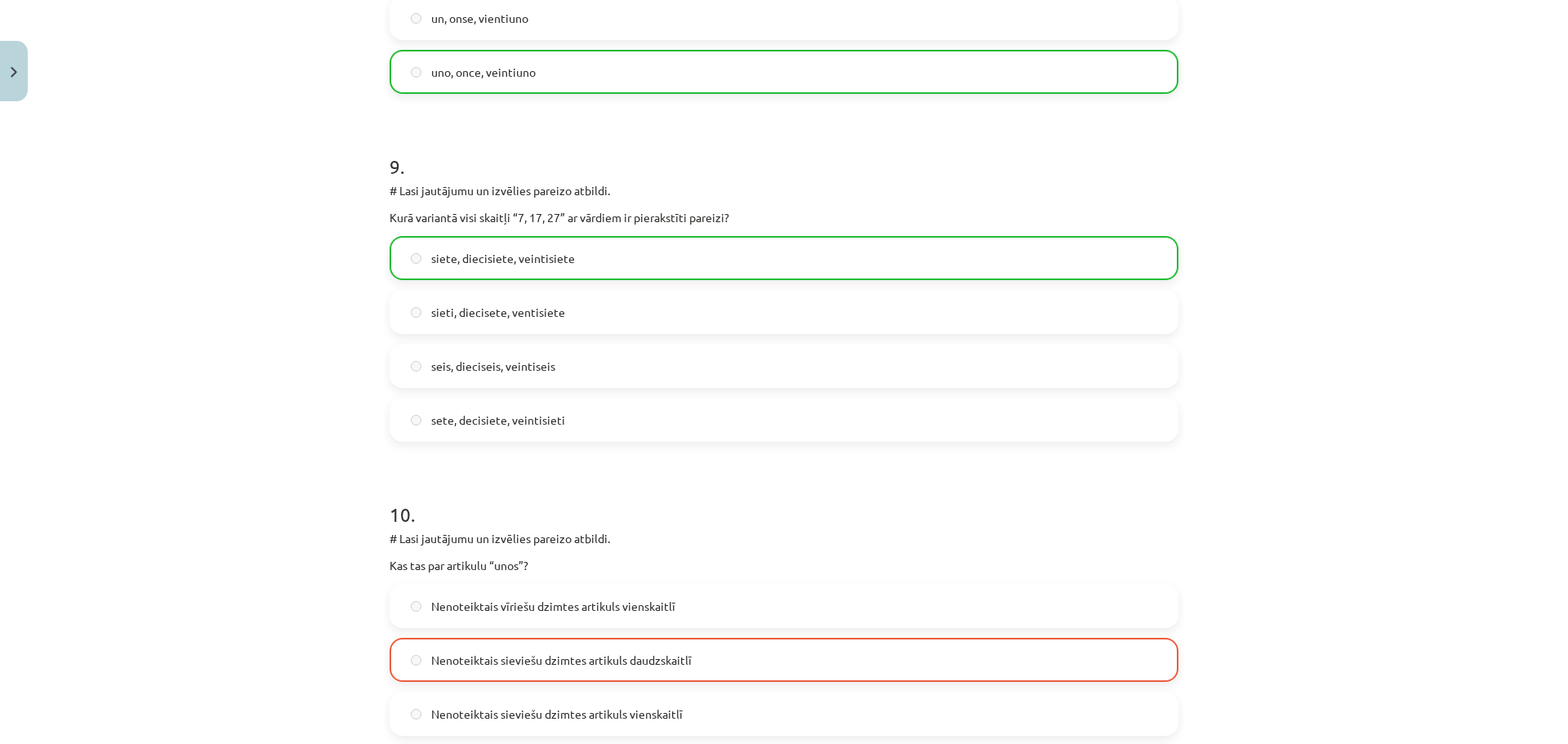
scroll to position [3269, 0]
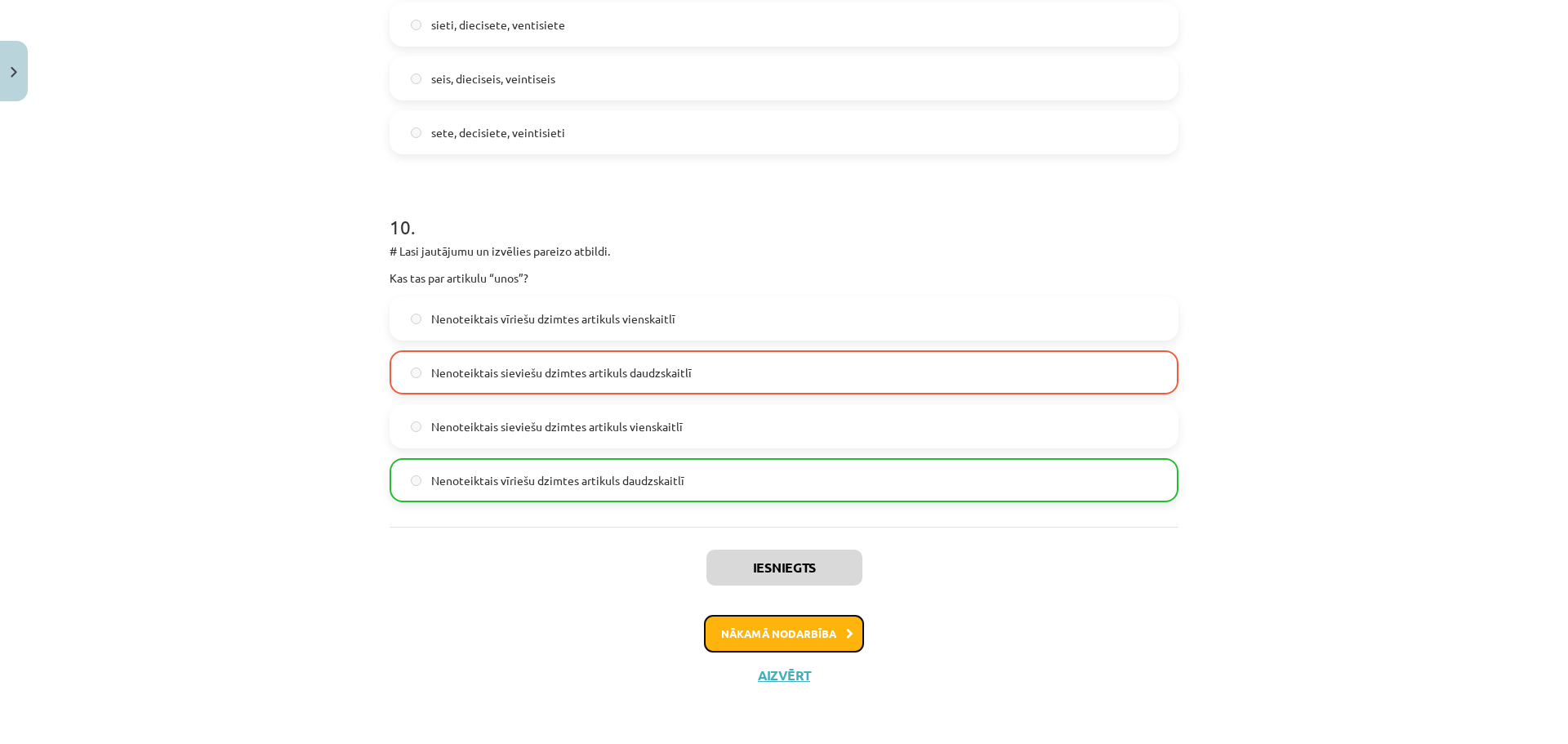
click at [741, 635] on button "Nākamā nodarbība" at bounding box center [784, 634] width 161 height 38
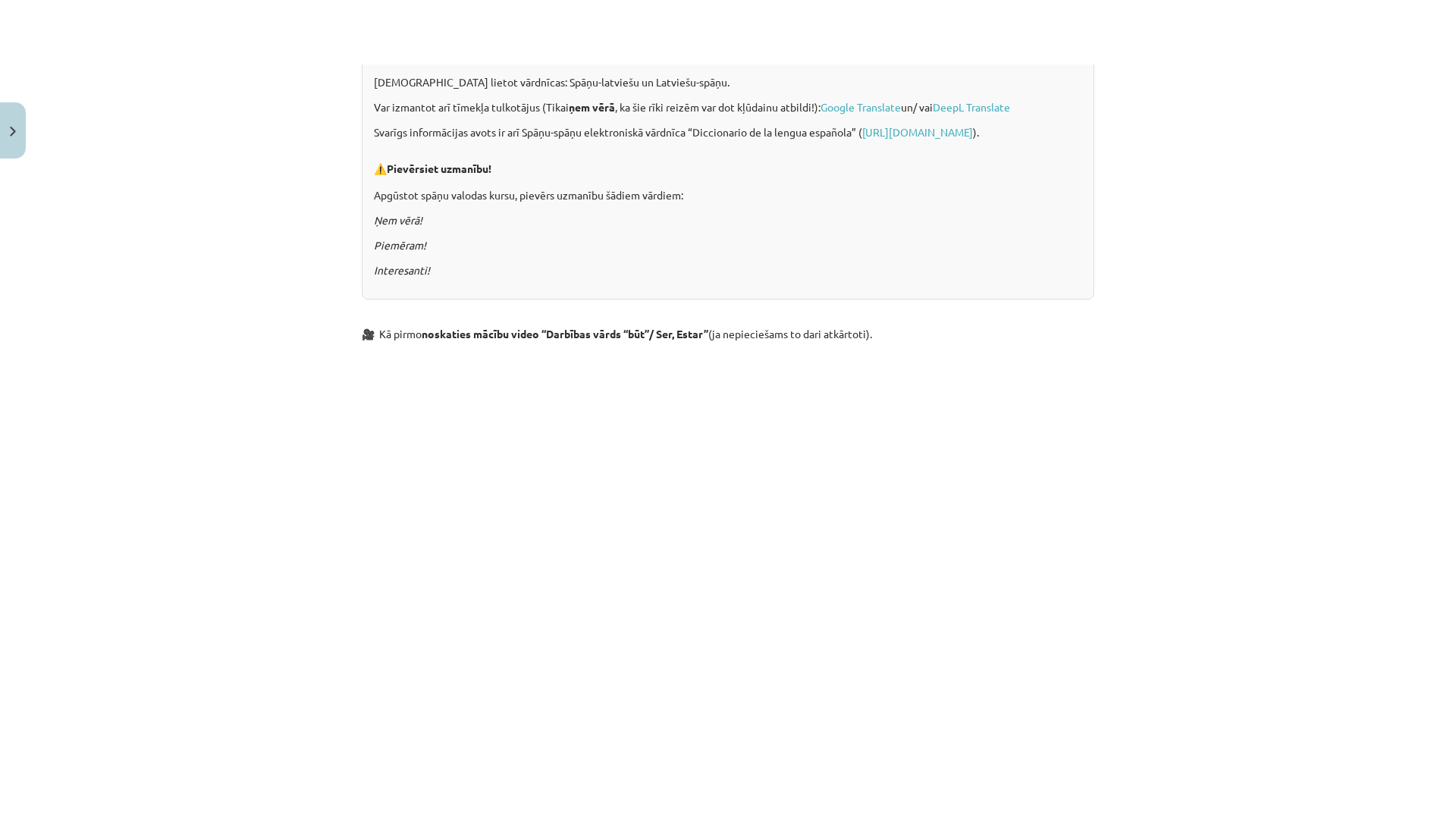
scroll to position [568, 0]
